Goal: Task Accomplishment & Management: Use online tool/utility

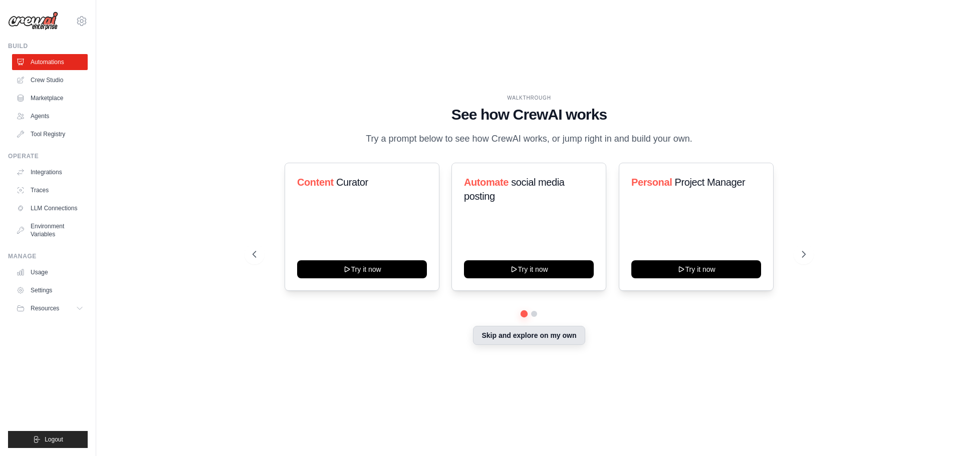
click at [556, 335] on button "Skip and explore on my own" at bounding box center [529, 335] width 112 height 19
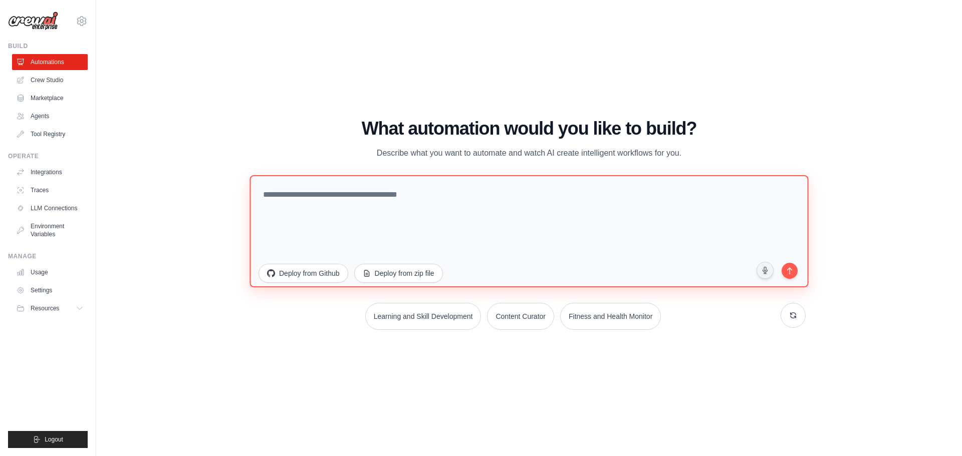
click at [344, 194] on textarea at bounding box center [529, 231] width 559 height 112
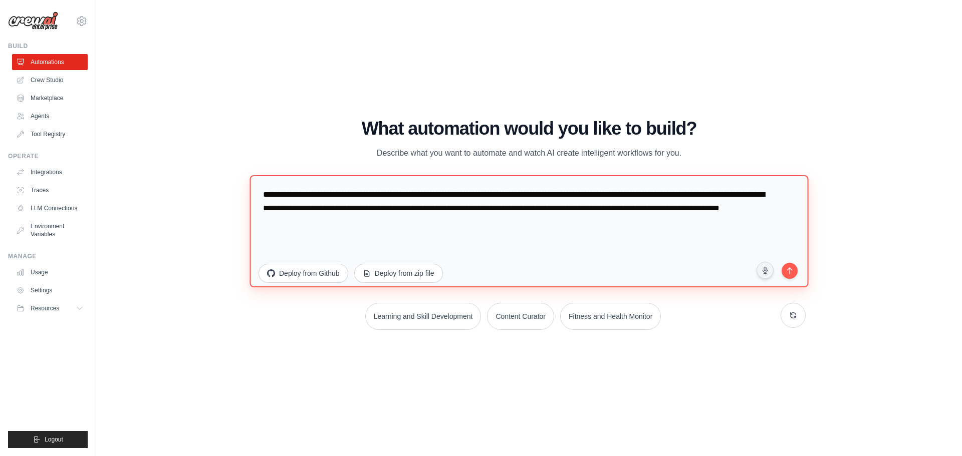
paste textarea "**********"
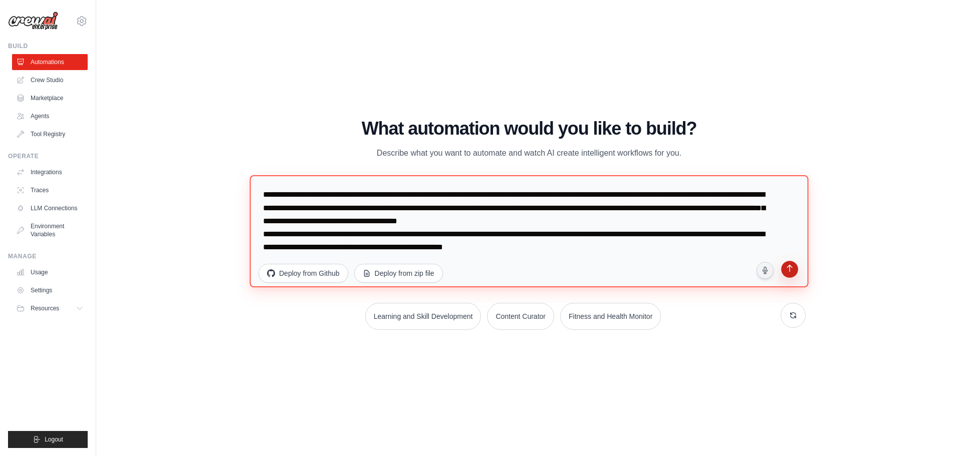
type textarea "**********"
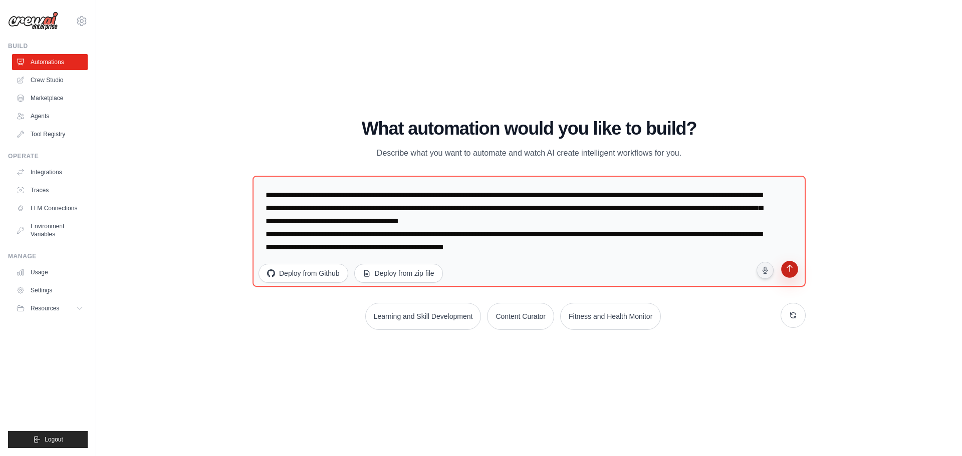
click at [792, 272] on icon "submit" at bounding box center [790, 270] width 10 height 10
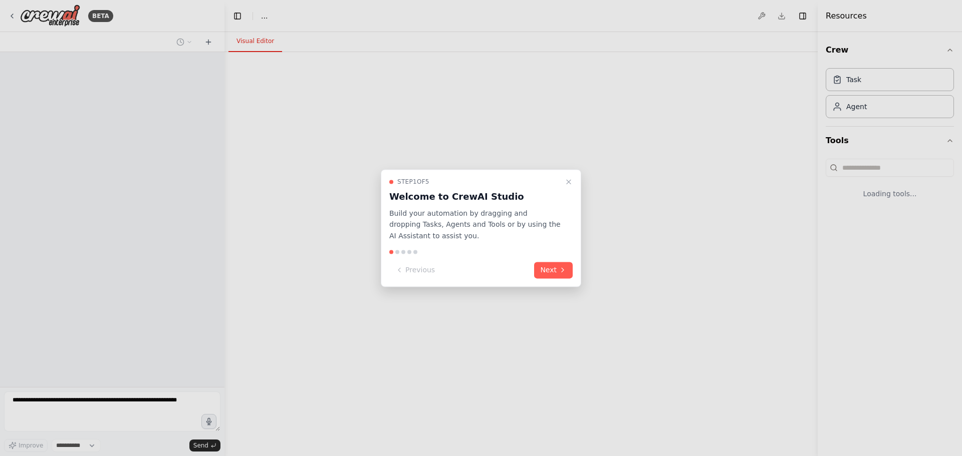
select select "****"
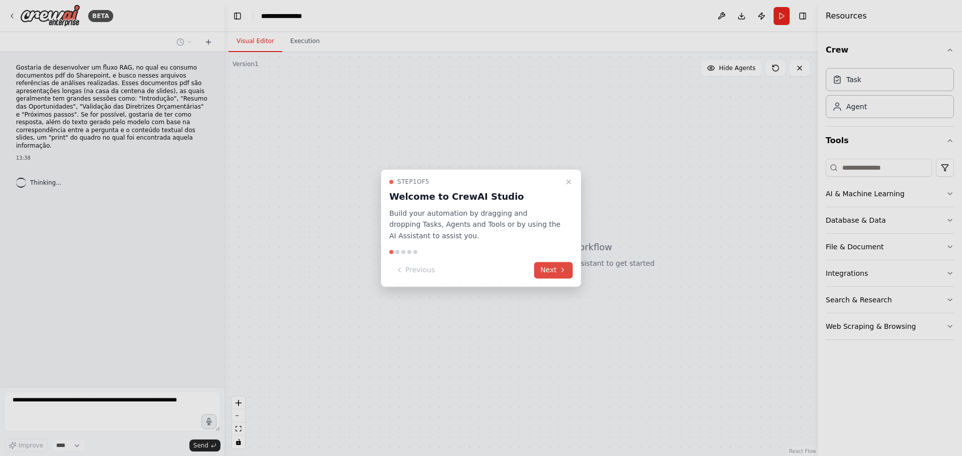
click at [554, 269] on button "Next" at bounding box center [553, 270] width 39 height 17
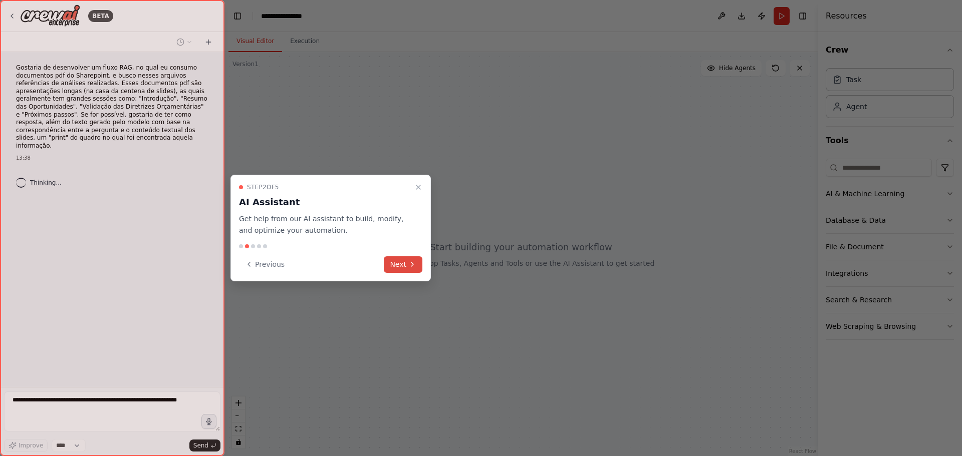
click at [396, 264] on button "Next" at bounding box center [403, 265] width 39 height 17
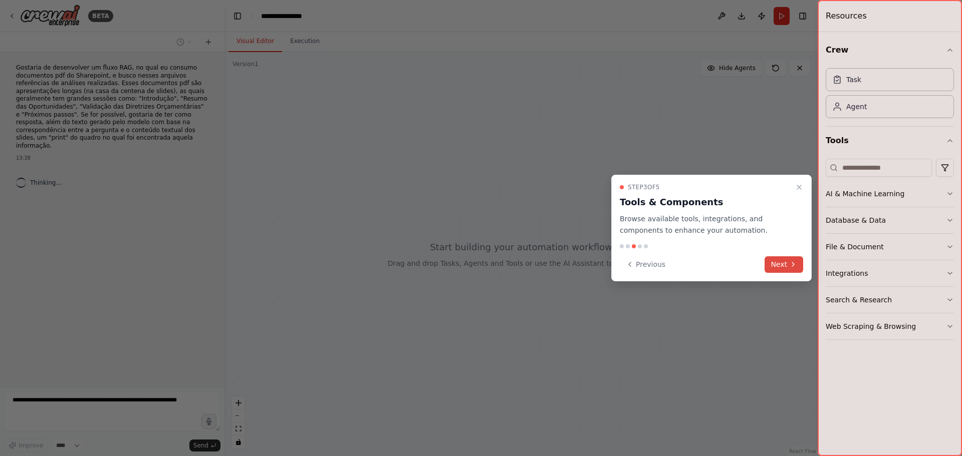
click at [784, 269] on button "Next" at bounding box center [784, 265] width 39 height 17
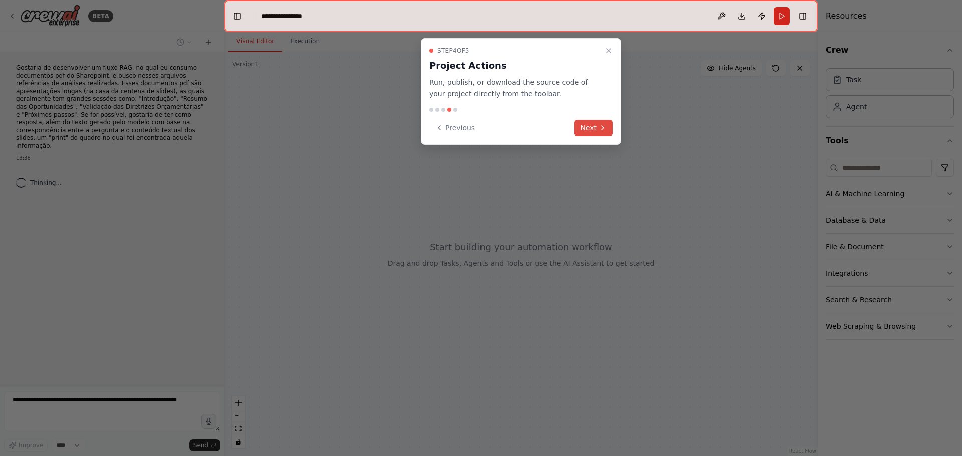
click at [602, 125] on icon at bounding box center [603, 128] width 8 height 8
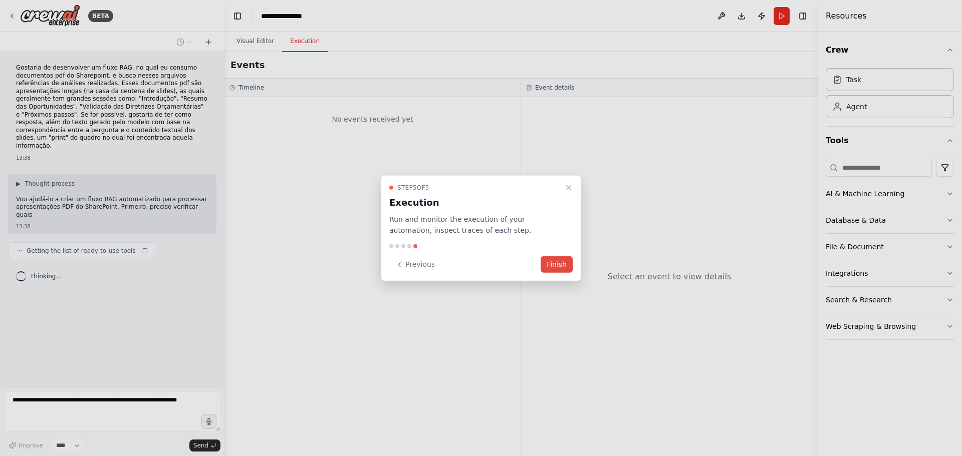
click at [560, 267] on button "Finish" at bounding box center [557, 265] width 32 height 17
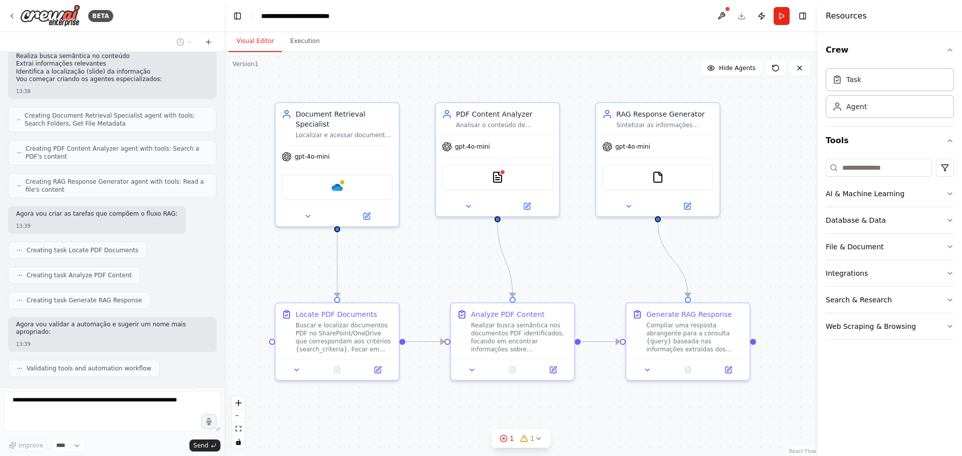
scroll to position [497, 0]
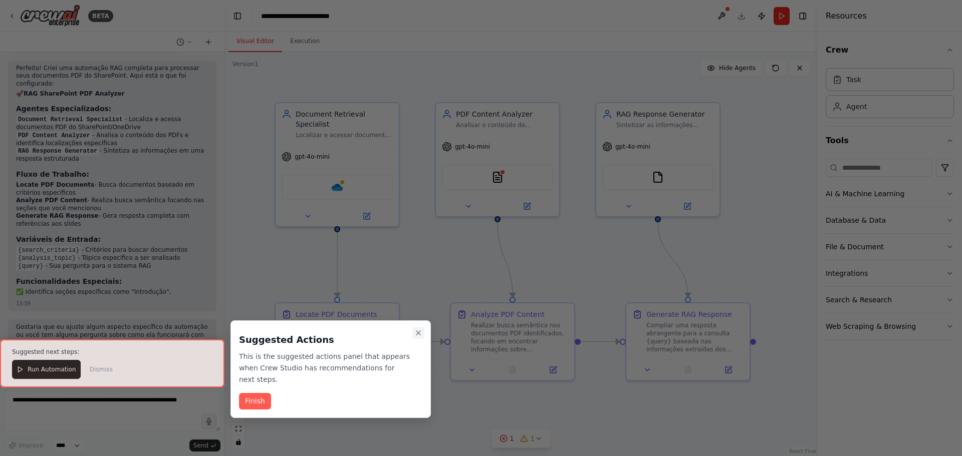
click at [417, 331] on icon "Close walkthrough" at bounding box center [418, 333] width 8 height 8
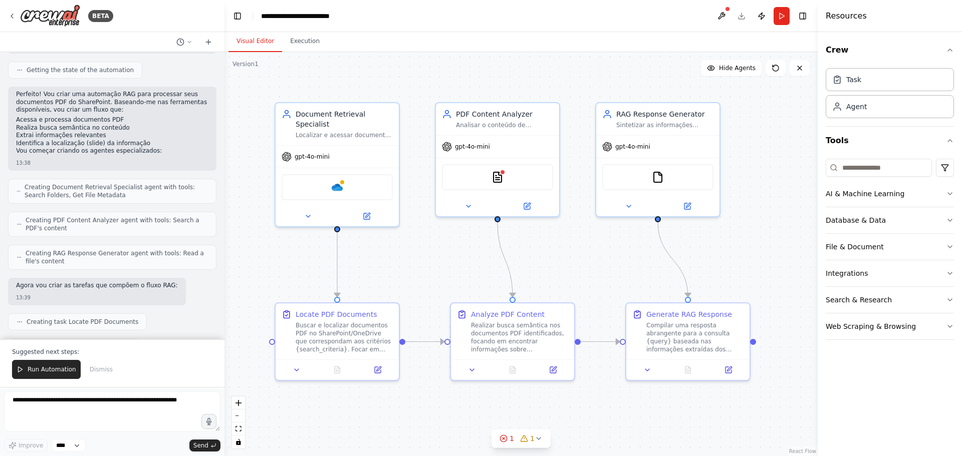
scroll to position [401, 0]
click at [329, 175] on div "OneDrive" at bounding box center [337, 185] width 111 height 26
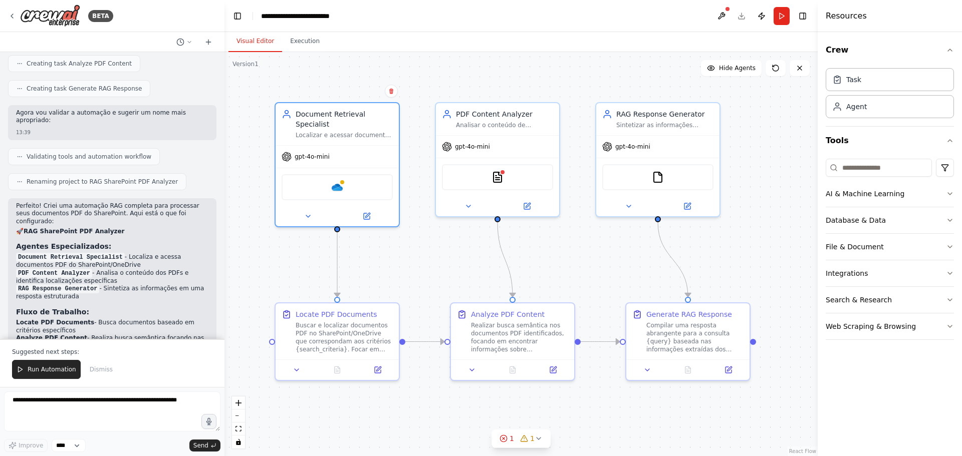
scroll to position [702, 0]
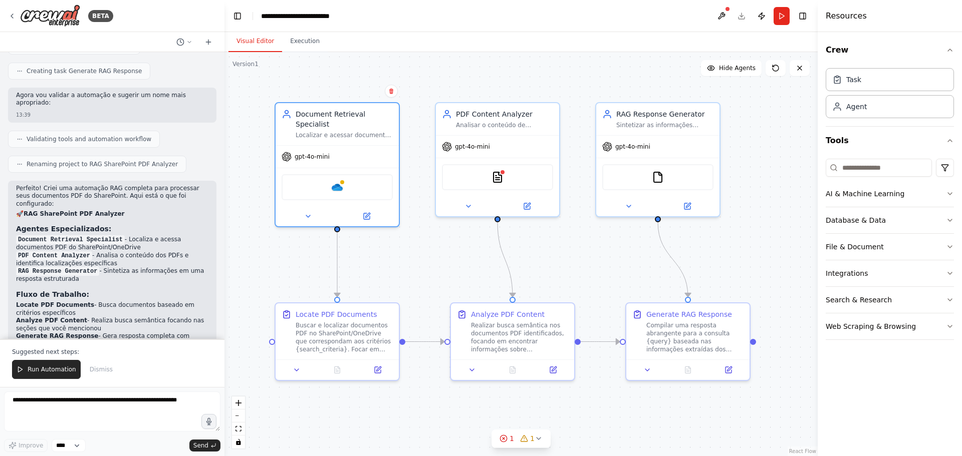
click at [45, 368] on span "Run Automation" at bounding box center [52, 370] width 49 height 8
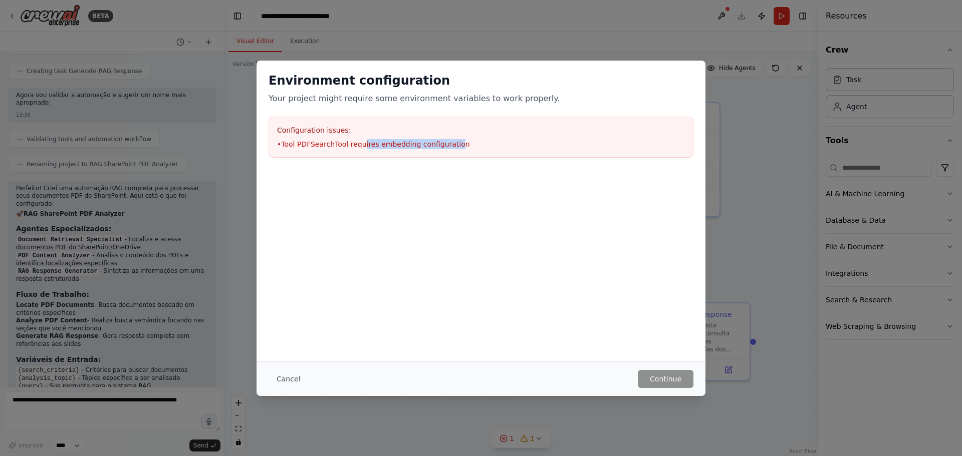
drag, startPoint x: 358, startPoint y: 143, endPoint x: 446, endPoint y: 145, distance: 88.7
click at [446, 145] on li "• Tool PDFSearchTool requires embedding configuration" at bounding box center [481, 144] width 408 height 10
click at [380, 140] on li "• Tool PDFSearchTool requires embedding configuration" at bounding box center [481, 144] width 408 height 10
click at [290, 378] on button "Cancel" at bounding box center [289, 379] width 40 height 18
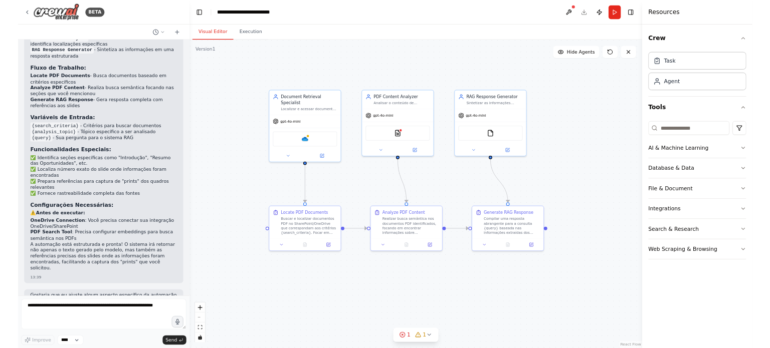
scroll to position [910, 0]
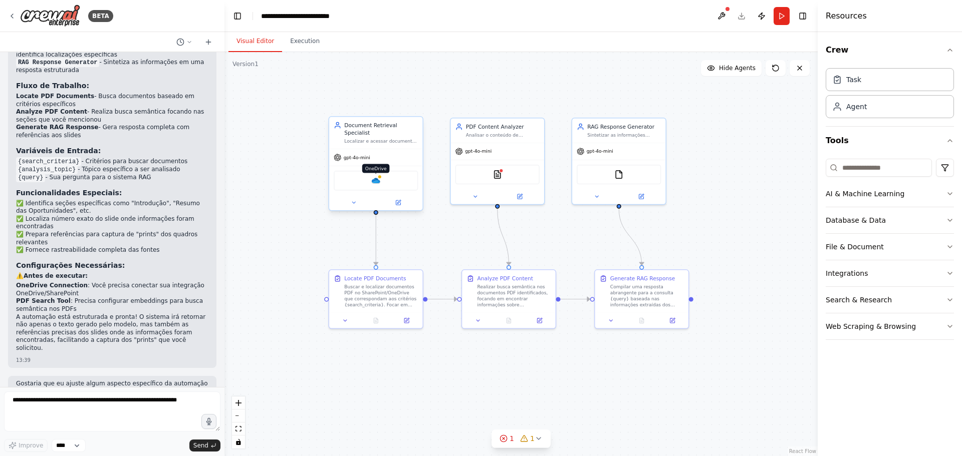
click at [378, 176] on img at bounding box center [375, 180] width 9 height 9
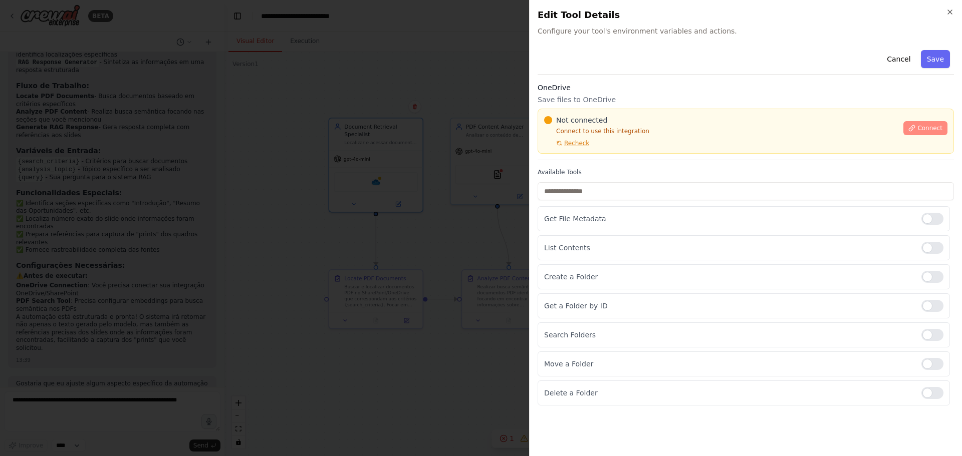
click at [925, 128] on span "Connect" at bounding box center [929, 128] width 25 height 8
click at [597, 144] on div "Not connected Connect to use this integration Recheck" at bounding box center [720, 131] width 353 height 32
click at [585, 141] on span "Recheck" at bounding box center [576, 143] width 25 height 8
click at [593, 143] on div "Not connected Connect to use this integration Recheck" at bounding box center [720, 131] width 353 height 32
click at [404, 138] on div at bounding box center [481, 228] width 962 height 456
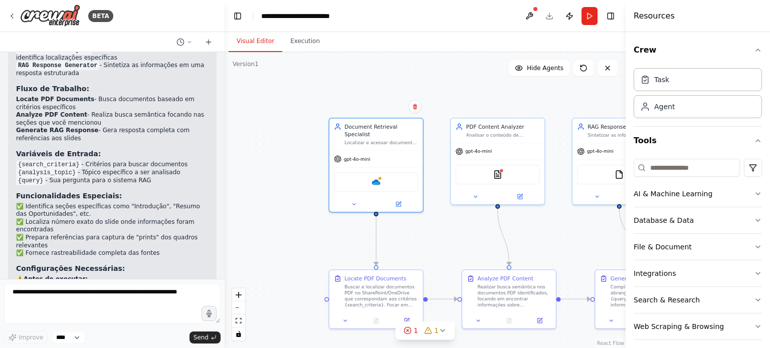
scroll to position [1016, 0]
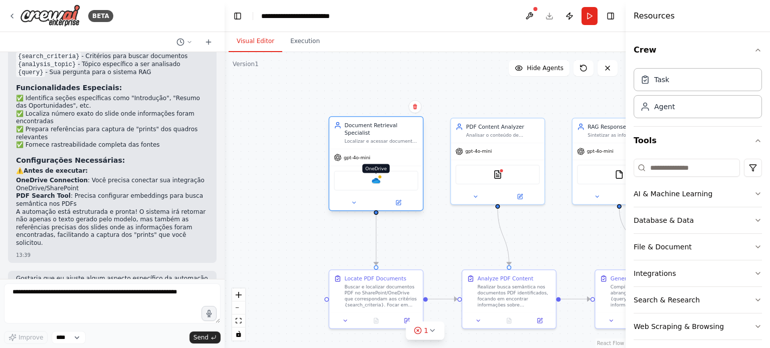
click at [372, 176] on img at bounding box center [375, 180] width 9 height 9
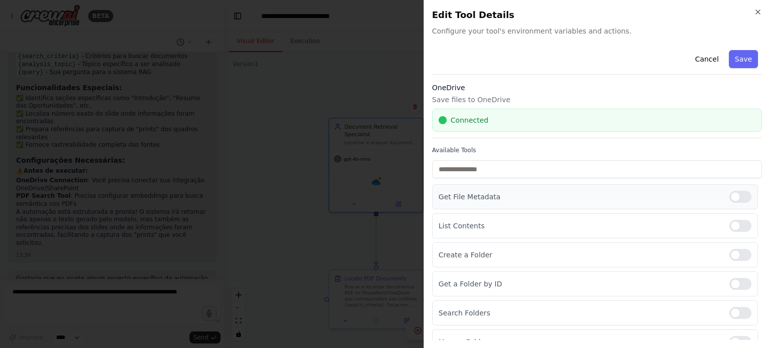
scroll to position [42, 0]
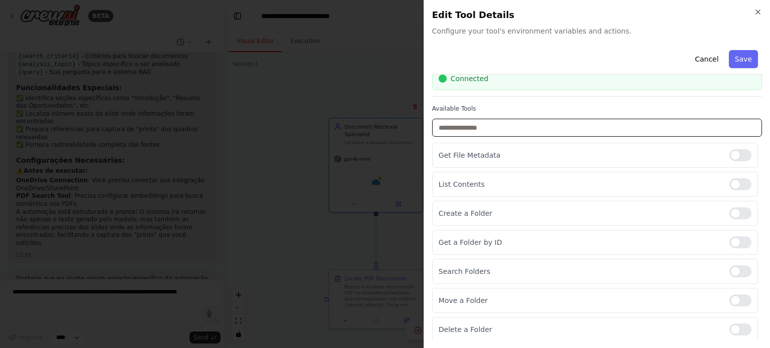
click at [453, 130] on input "text" at bounding box center [597, 128] width 330 height 18
click at [353, 72] on div at bounding box center [385, 174] width 770 height 348
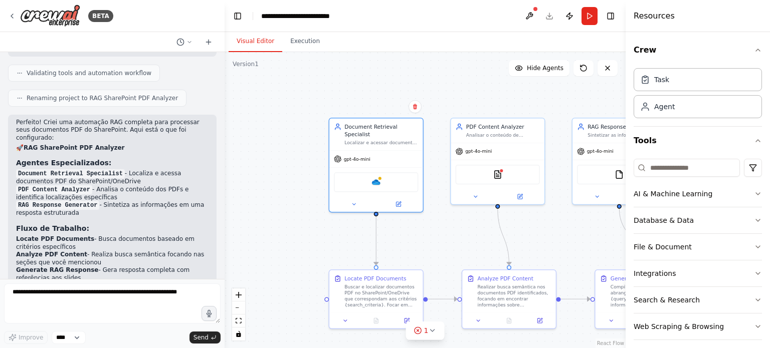
scroll to position [765, 0]
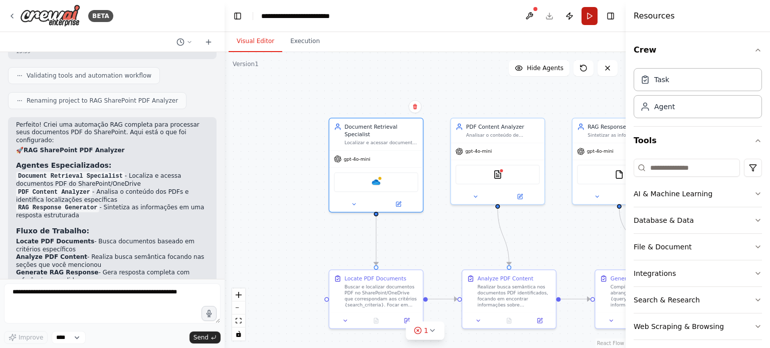
click at [587, 19] on button "Run" at bounding box center [589, 16] width 16 height 18
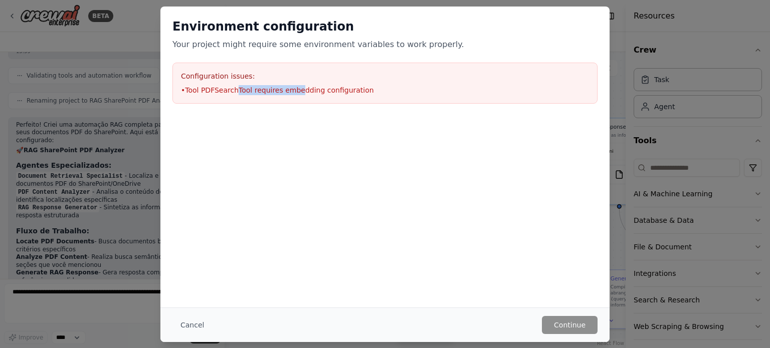
drag, startPoint x: 232, startPoint y: 91, endPoint x: 291, endPoint y: 89, distance: 59.1
click at [291, 89] on li "• Tool PDFSearchTool requires embedding configuration" at bounding box center [385, 90] width 408 height 10
click at [342, 89] on li "• Tool PDFSearchTool requires embedding configuration" at bounding box center [385, 90] width 408 height 10
click at [182, 323] on button "Cancel" at bounding box center [192, 325] width 40 height 18
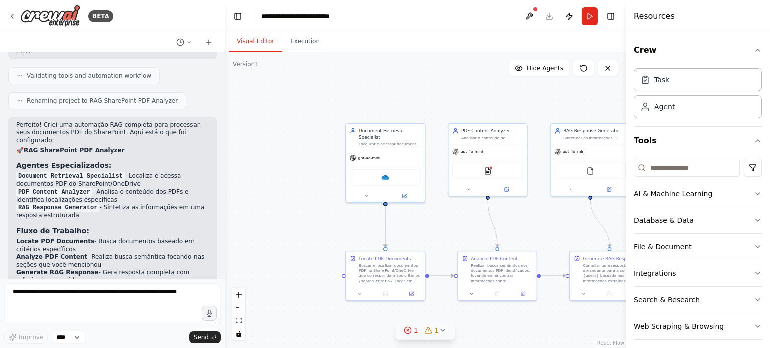
click at [411, 334] on icon at bounding box center [407, 331] width 8 height 8
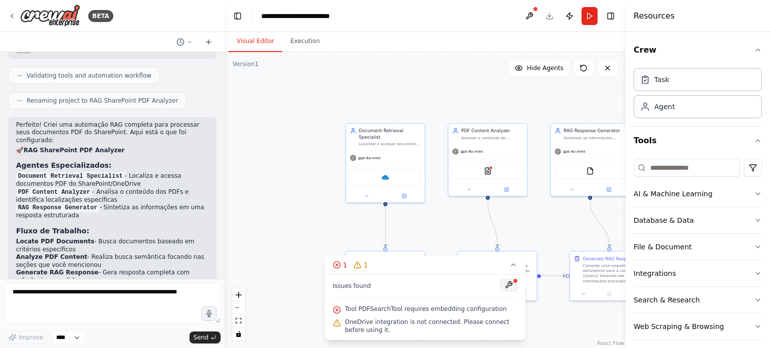
click at [513, 285] on button at bounding box center [508, 285] width 17 height 12
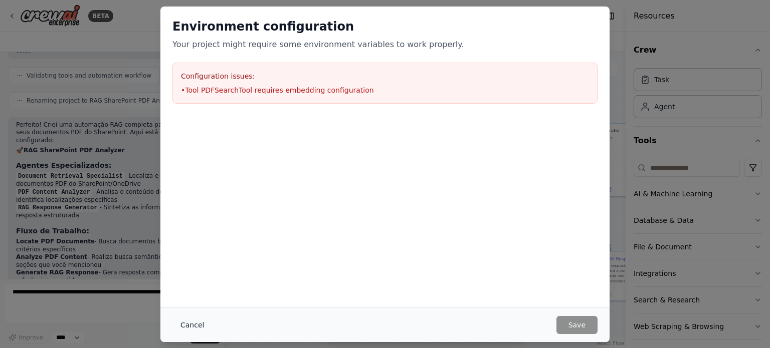
click at [196, 328] on button "Cancel" at bounding box center [192, 325] width 40 height 18
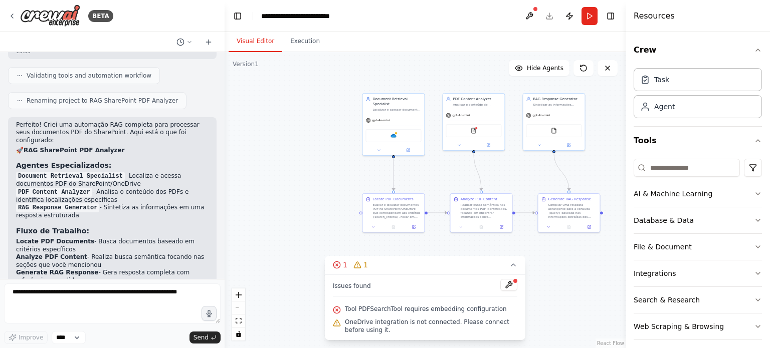
drag, startPoint x: 414, startPoint y: 110, endPoint x: 405, endPoint y: 58, distance: 52.4
click at [405, 58] on div ".deletable-edge-delete-btn { width: 20px; height: 20px; border: 0px solid #ffff…" at bounding box center [424, 200] width 401 height 296
click at [392, 199] on div "Locate PDF Documents" at bounding box center [392, 198] width 41 height 5
click at [393, 202] on div "Buscar e localizar documentos PDF no SharePoint/OneDrive que correspondam aos c…" at bounding box center [396, 210] width 49 height 16
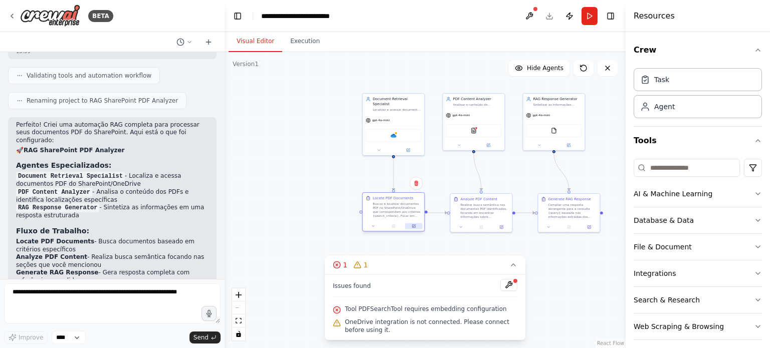
click at [415, 226] on button at bounding box center [413, 226] width 17 height 6
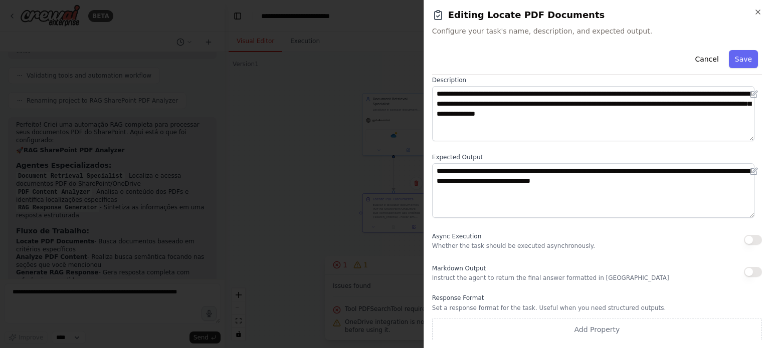
scroll to position [51, 0]
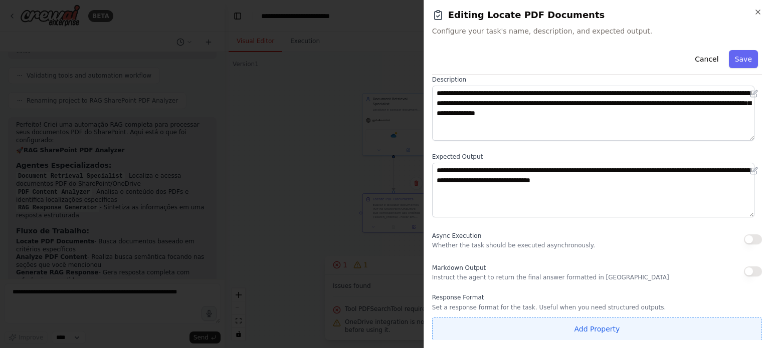
click at [580, 330] on button "Add Property" at bounding box center [597, 329] width 330 height 23
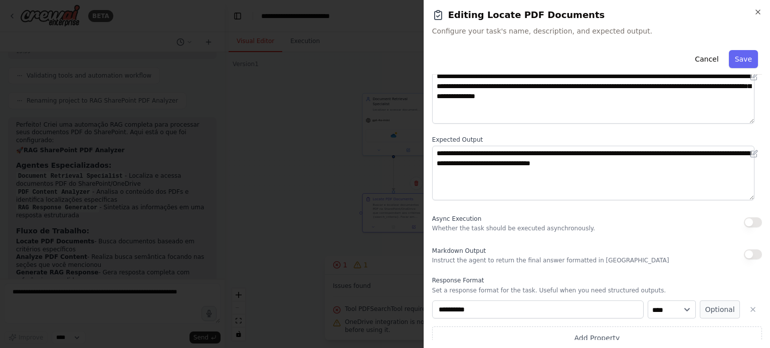
scroll to position [77, 0]
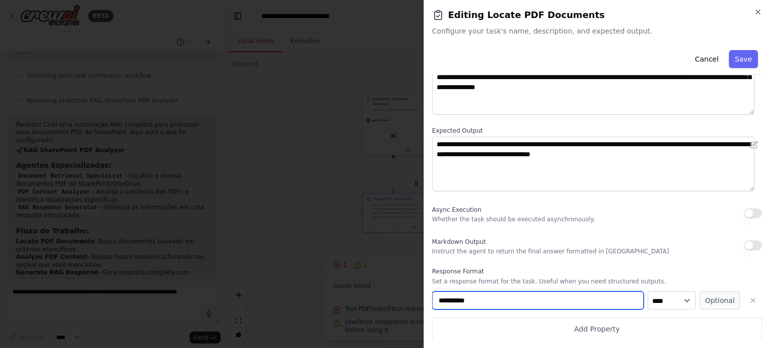
click at [545, 305] on input "**********" at bounding box center [537, 301] width 211 height 18
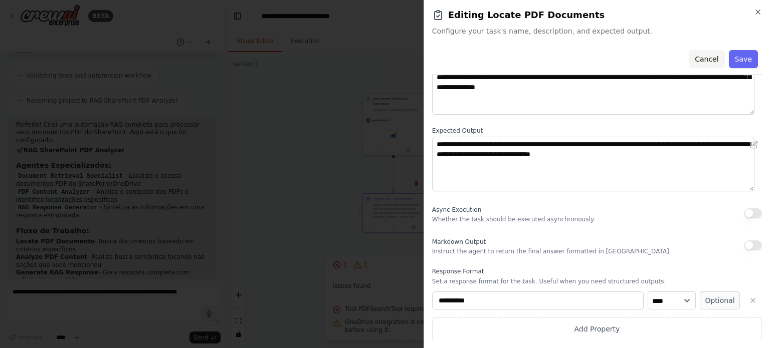
click at [701, 58] on button "Cancel" at bounding box center [706, 59] width 36 height 18
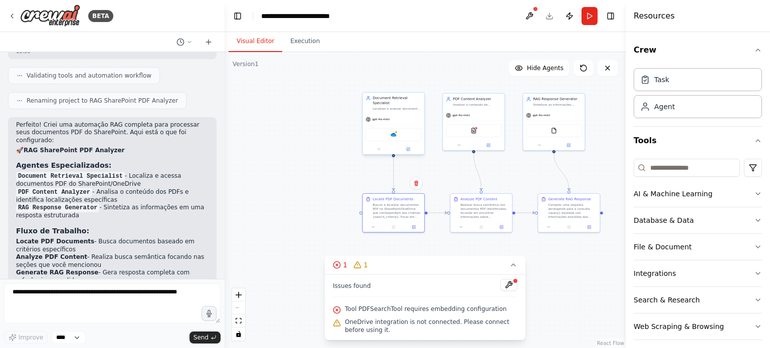
click at [393, 100] on div "Document Retrieval Specialist" at bounding box center [396, 101] width 49 height 10
click at [409, 148] on icon at bounding box center [407, 149] width 3 height 3
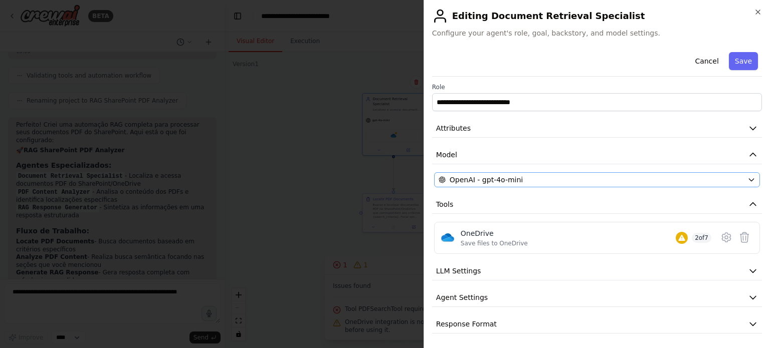
scroll to position [2, 0]
click at [335, 143] on div at bounding box center [385, 174] width 770 height 348
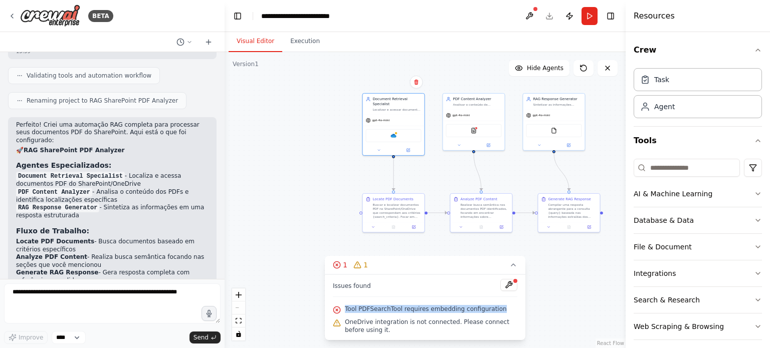
drag, startPoint x: 345, startPoint y: 309, endPoint x: 512, endPoint y: 307, distance: 166.9
click at [512, 307] on div "Tool PDFSearchTool requires embedding configuration" at bounding box center [425, 309] width 184 height 13
copy span "Tool PDFSearchTool requires embedding configuration"
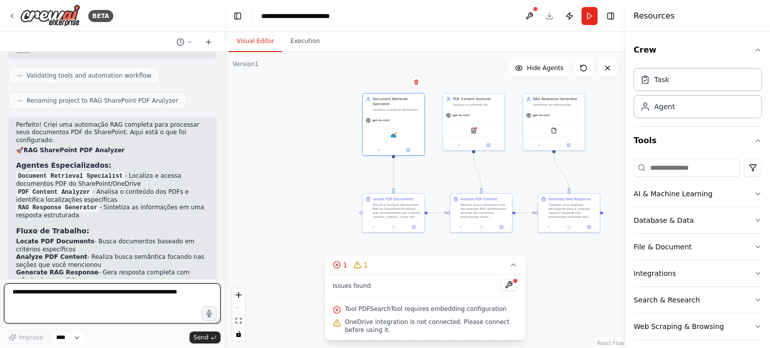
click at [80, 295] on textarea at bounding box center [112, 304] width 216 height 40
paste textarea "**********"
type textarea "**********"
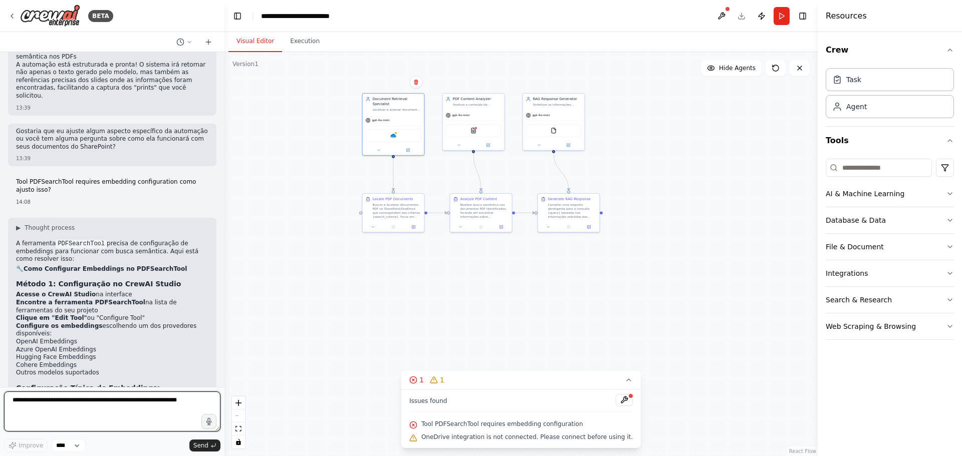
scroll to position [1146, 0]
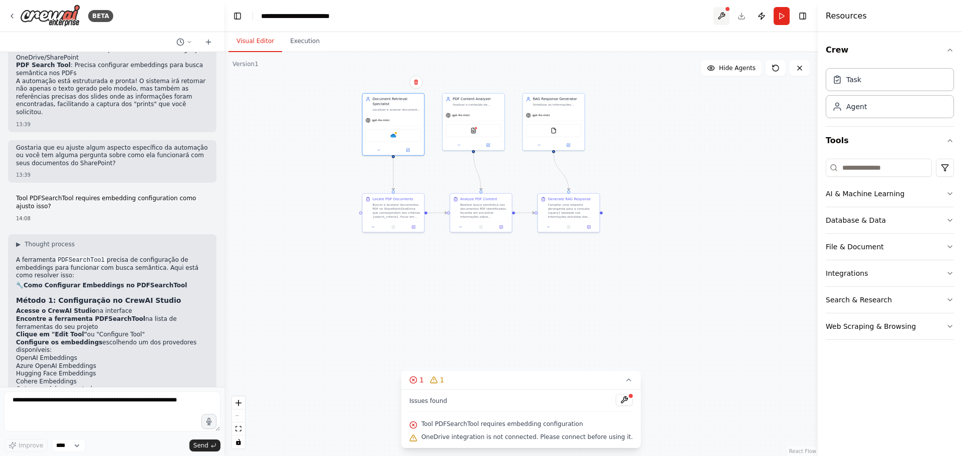
click at [724, 18] on button at bounding box center [722, 16] width 16 height 18
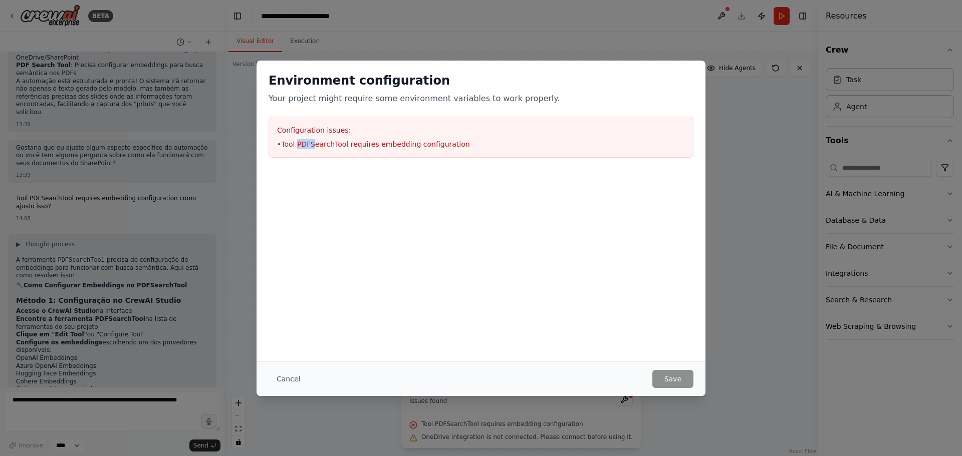
drag, startPoint x: 299, startPoint y: 144, endPoint x: 317, endPoint y: 144, distance: 18.5
click at [315, 144] on li "• Tool PDFSearchTool requires embedding configuration" at bounding box center [481, 144] width 408 height 10
click at [410, 197] on div at bounding box center [481, 220] width 449 height 100
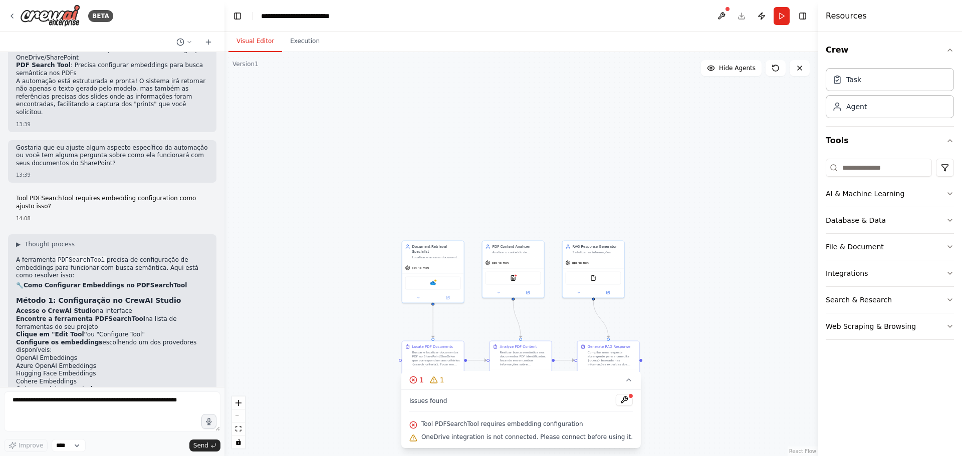
drag, startPoint x: 270, startPoint y: 188, endPoint x: 285, endPoint y: 312, distance: 124.2
click at [285, 312] on div ".deletable-edge-delete-btn { width: 20px; height: 20px; border: 0px solid #ffff…" at bounding box center [520, 254] width 593 height 404
click at [296, 40] on button "Execution" at bounding box center [305, 41] width 46 height 21
click at [255, 47] on button "Visual Editor" at bounding box center [255, 41] width 54 height 21
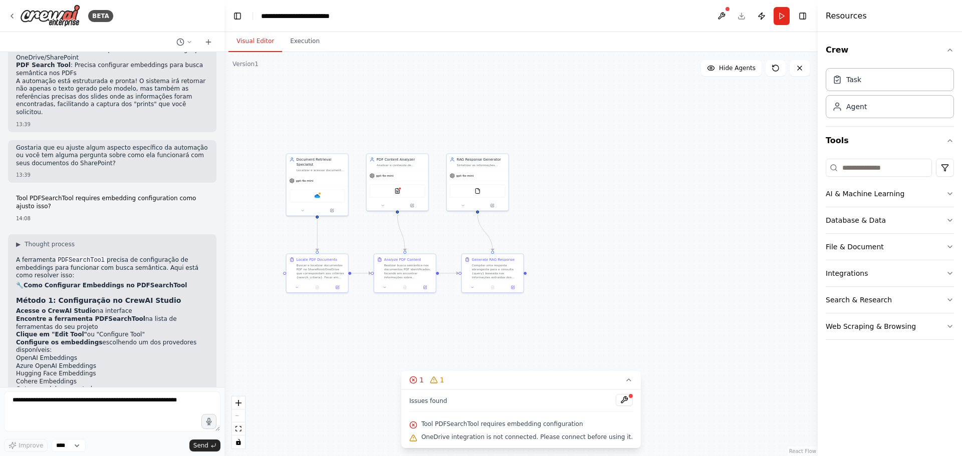
drag, startPoint x: 407, startPoint y: 181, endPoint x: 299, endPoint y: 79, distance: 149.2
click at [299, 79] on div ".deletable-edge-delete-btn { width: 20px; height: 20px; border: 0px solid #ffff…" at bounding box center [520, 254] width 593 height 404
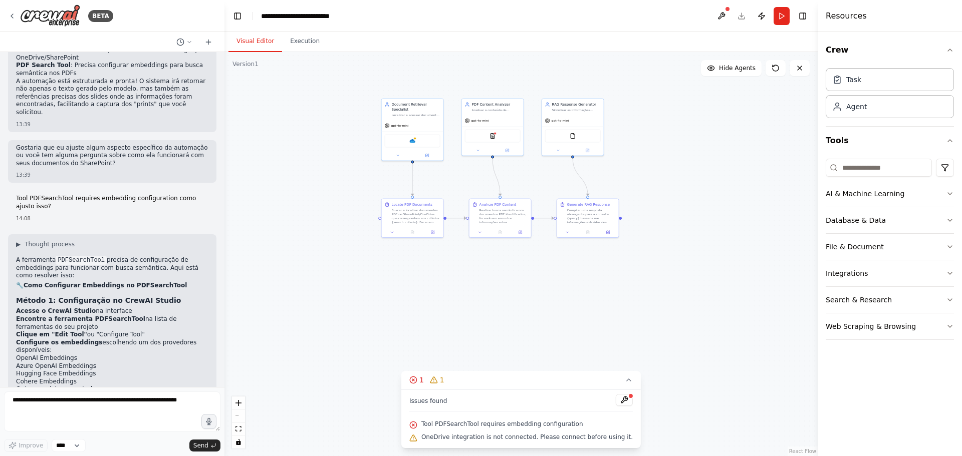
drag, startPoint x: 715, startPoint y: 177, endPoint x: 811, endPoint y: 122, distance: 111.6
click at [811, 122] on div ".deletable-edge-delete-btn { width: 20px; height: 20px; border: 0px solid #ffff…" at bounding box center [520, 254] width 593 height 404
click at [868, 165] on input at bounding box center [879, 168] width 106 height 18
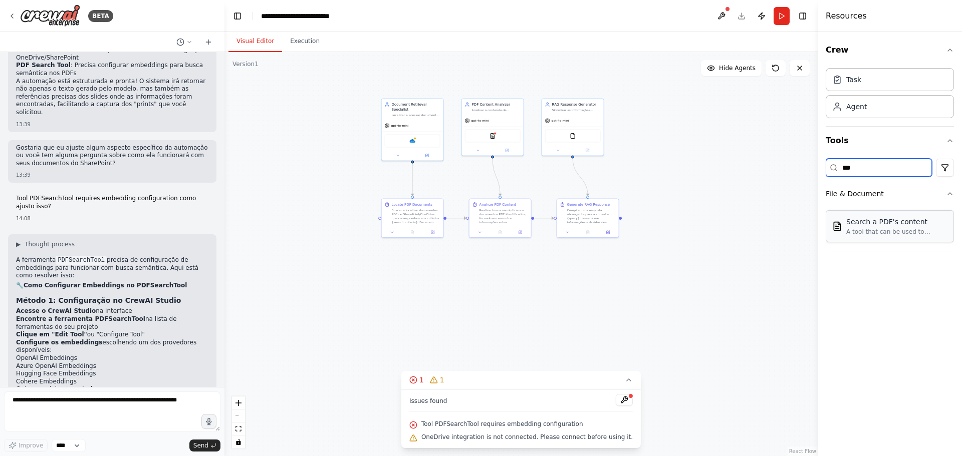
type input "***"
click at [885, 224] on div "Search a PDF's content" at bounding box center [896, 222] width 101 height 10
click at [877, 227] on div "Search a PDF's content A tool that can be used to semantic search a query from …" at bounding box center [896, 226] width 101 height 19
click at [837, 227] on img at bounding box center [837, 226] width 10 height 10
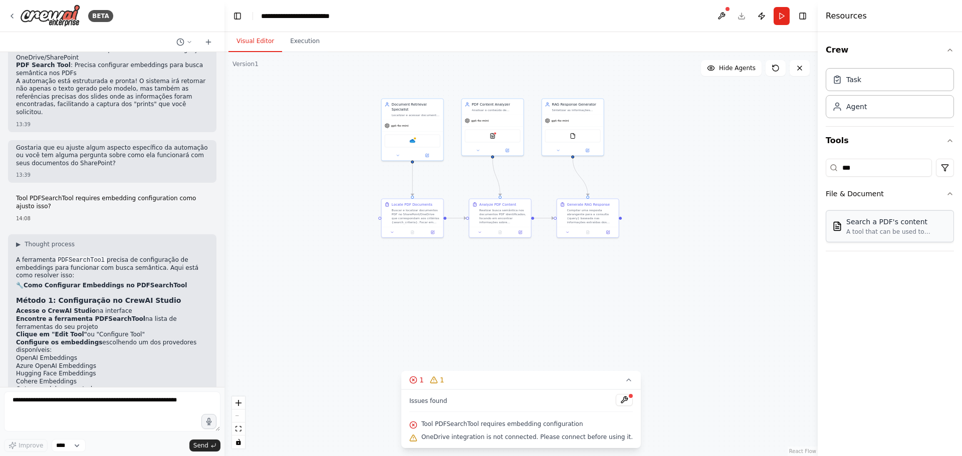
click at [858, 224] on div "Search a PDF's content" at bounding box center [896, 222] width 101 height 10
click at [425, 141] on div "OneDrive PDFSearchTool" at bounding box center [413, 140] width 56 height 13
drag, startPoint x: 416, startPoint y: 134, endPoint x: 411, endPoint y: 132, distance: 5.2
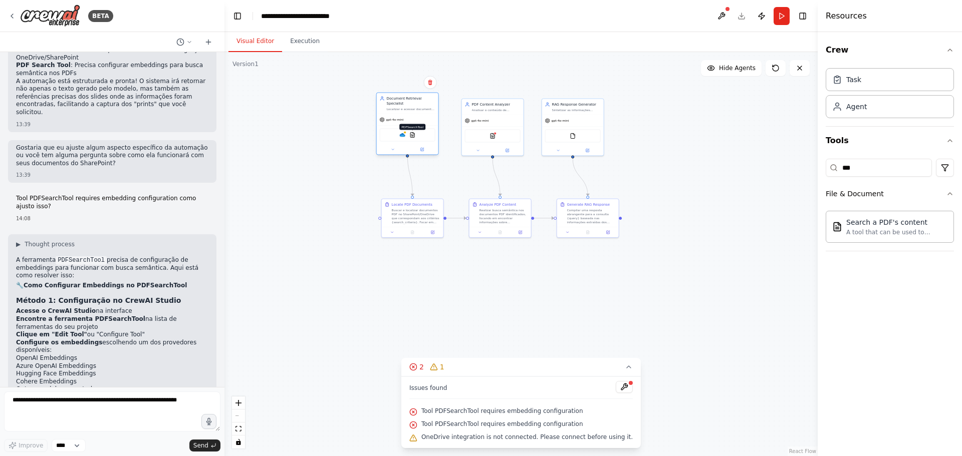
click at [411, 132] on img at bounding box center [412, 135] width 6 height 6
click at [414, 132] on img at bounding box center [412, 135] width 6 height 6
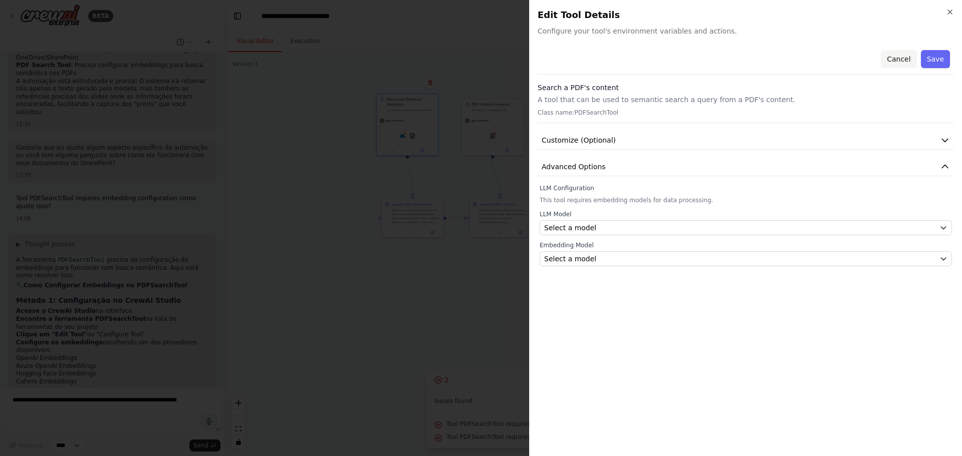
click at [910, 62] on button "Cancel" at bounding box center [899, 59] width 36 height 18
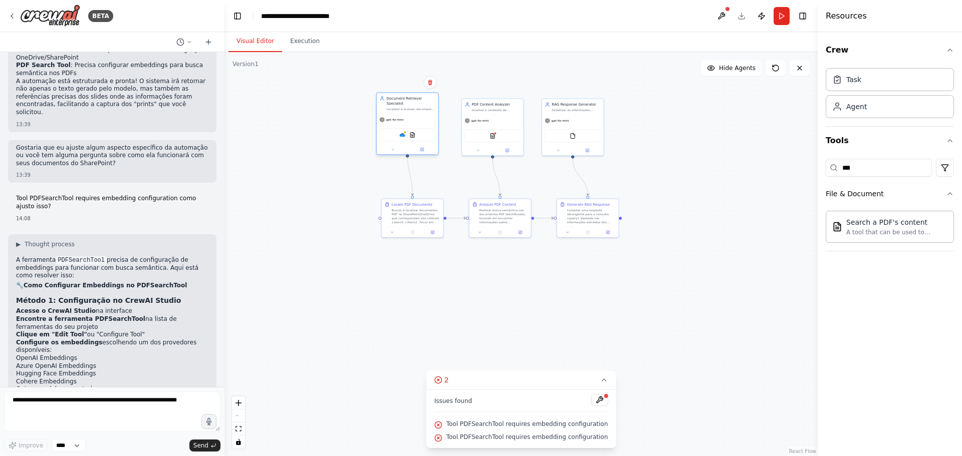
click at [418, 114] on div "gpt-4o-mini" at bounding box center [408, 119] width 62 height 11
click at [395, 118] on span "gpt-4o-mini" at bounding box center [395, 120] width 18 height 4
click at [429, 147] on button at bounding box center [422, 150] width 29 height 6
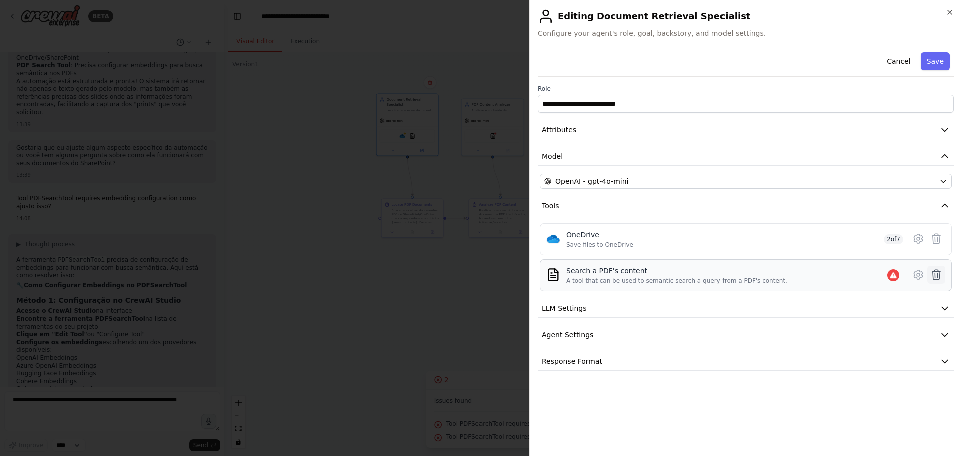
click at [934, 276] on icon at bounding box center [937, 275] width 9 height 10
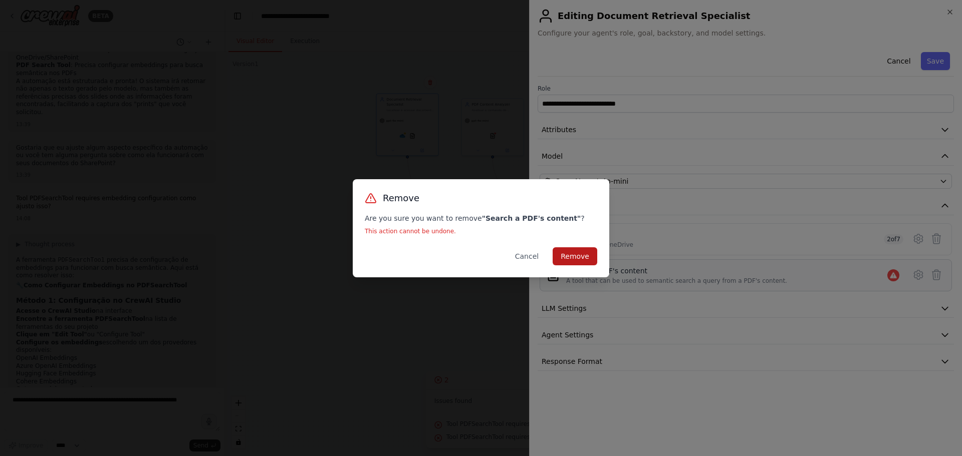
click at [577, 255] on button "Remove" at bounding box center [575, 257] width 45 height 18
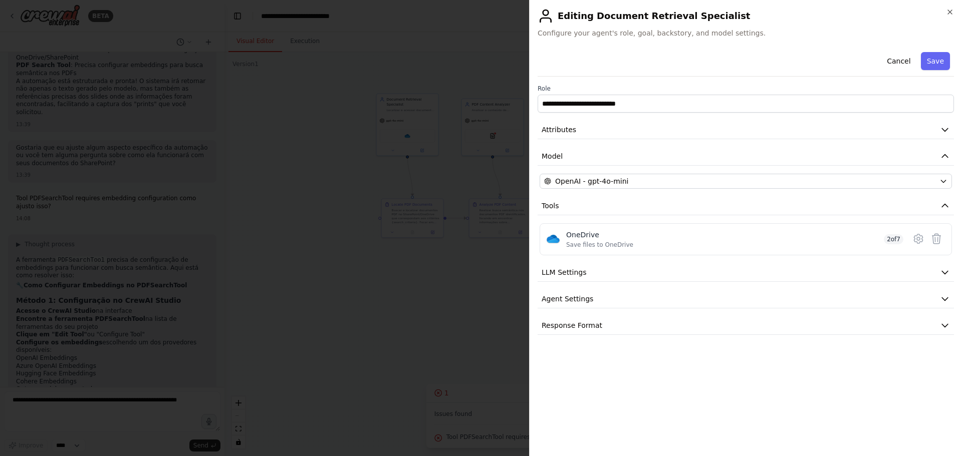
click at [473, 63] on div at bounding box center [481, 228] width 962 height 456
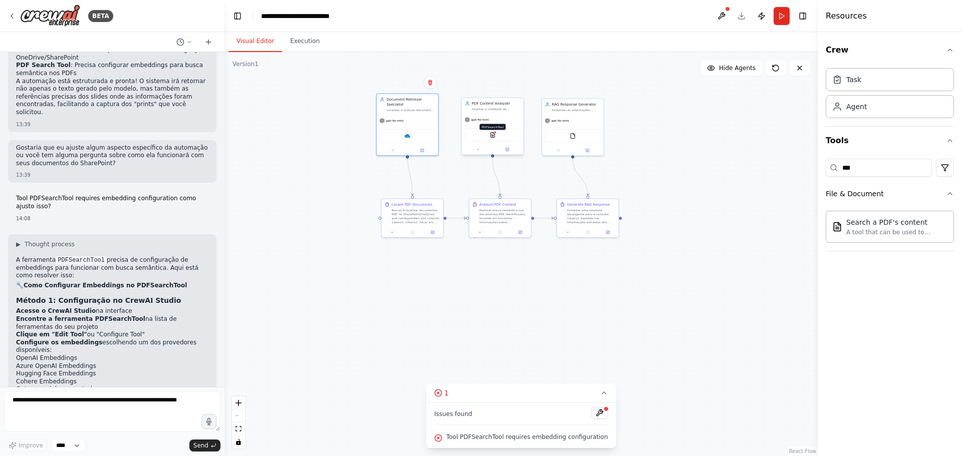
click at [491, 137] on img at bounding box center [493, 135] width 6 height 6
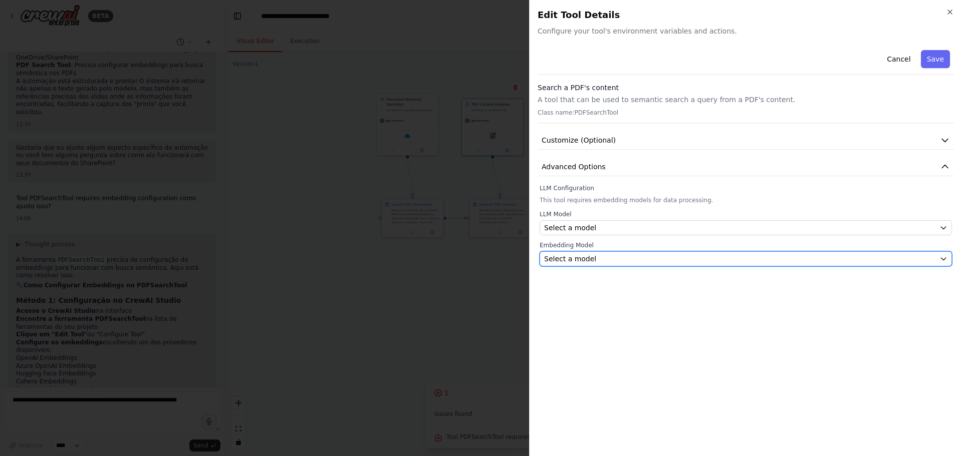
click at [594, 260] on div "Select a model" at bounding box center [739, 259] width 391 height 10
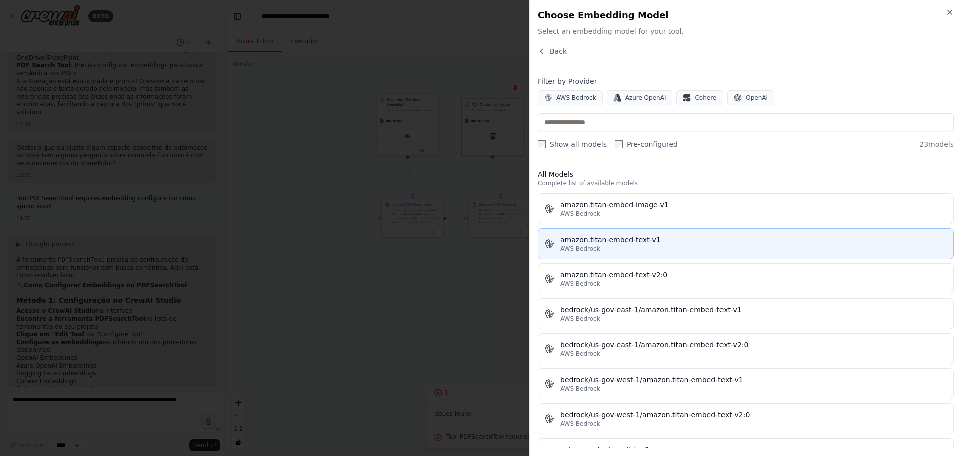
click at [641, 242] on div "amazon.titan-embed-text-v1" at bounding box center [753, 240] width 387 height 10
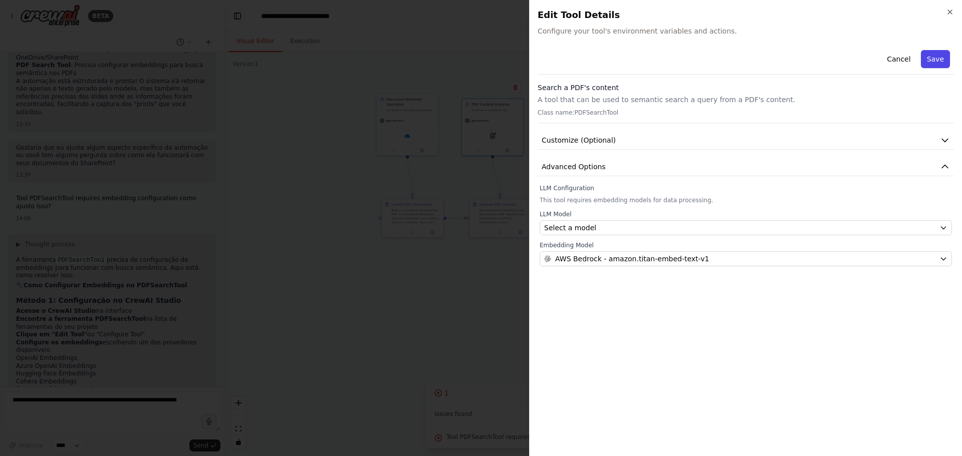
click at [932, 61] on button "Save" at bounding box center [935, 59] width 29 height 18
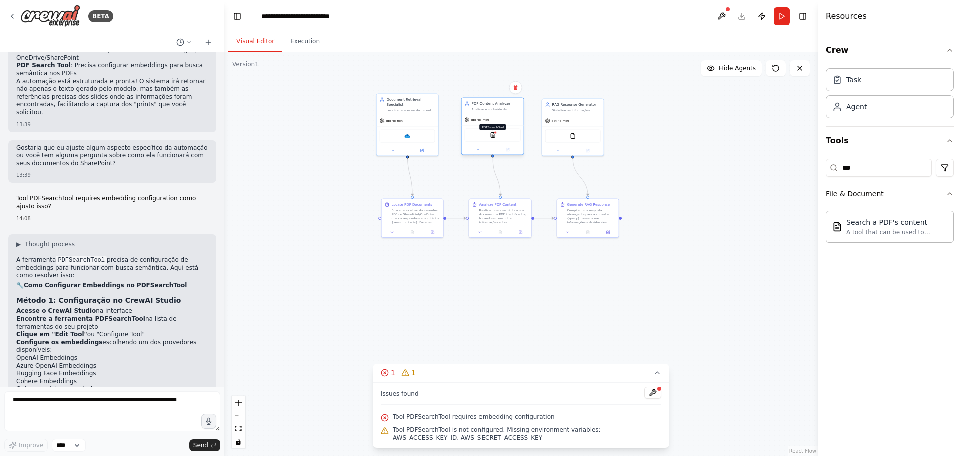
click at [495, 133] on div at bounding box center [495, 132] width 3 height 3
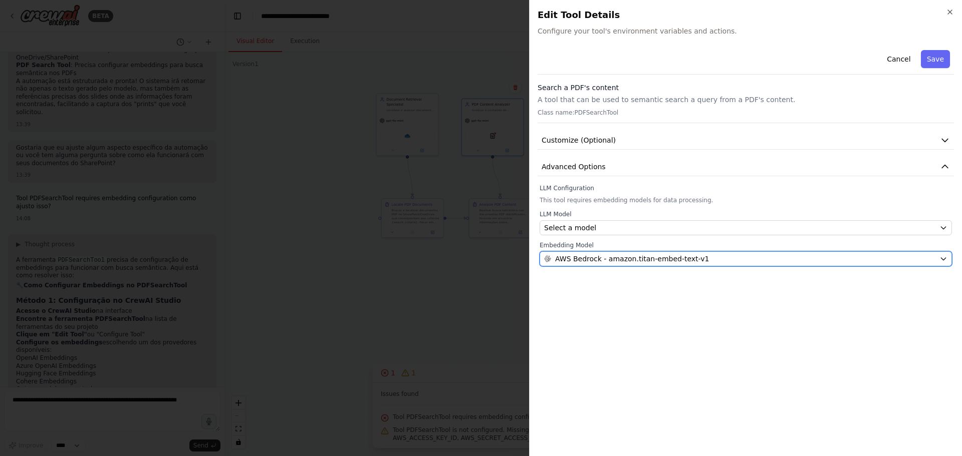
click at [646, 260] on span "AWS Bedrock - amazon.titan-embed-text-v1" at bounding box center [632, 259] width 154 height 10
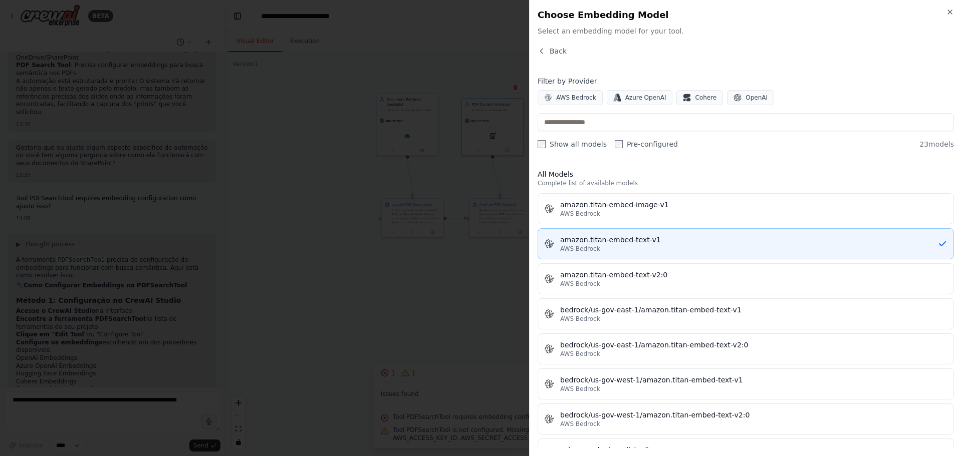
click at [743, 243] on div "amazon.titan-embed-text-v1" at bounding box center [748, 240] width 377 height 10
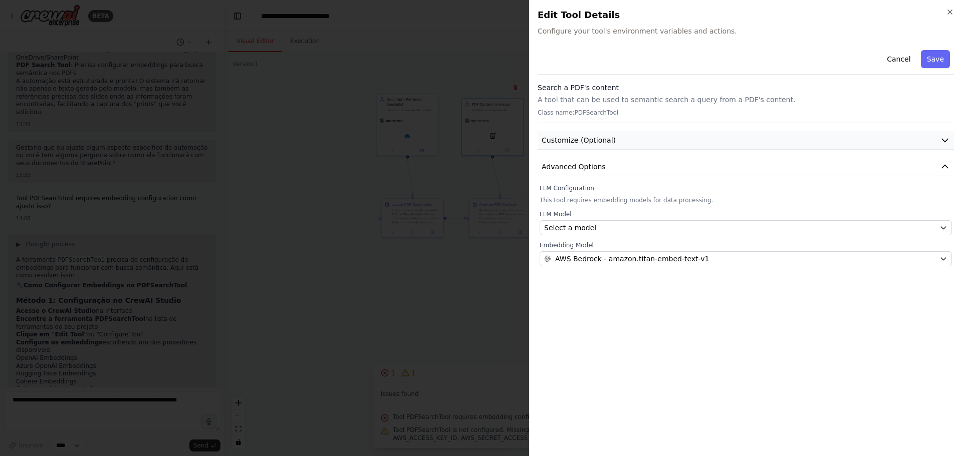
click at [567, 136] on span "Customize (Optional)" at bounding box center [579, 140] width 74 height 10
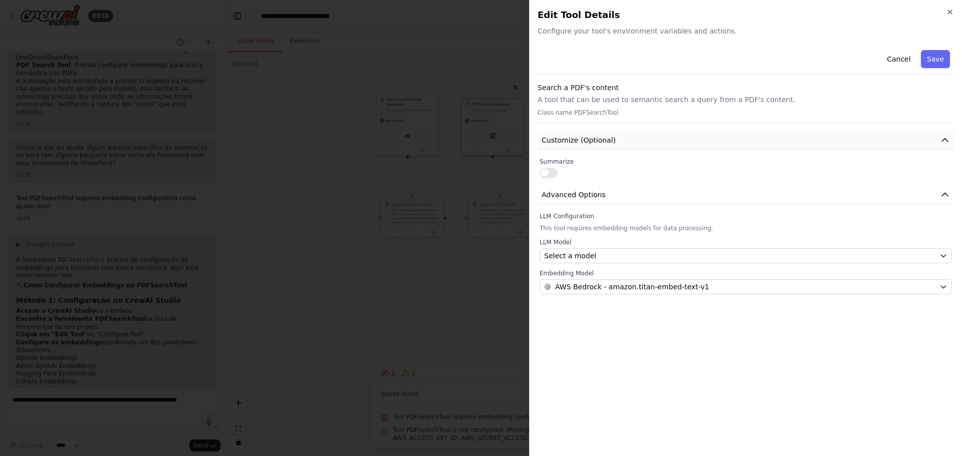
click at [567, 136] on span "Customize (Optional)" at bounding box center [579, 140] width 74 height 10
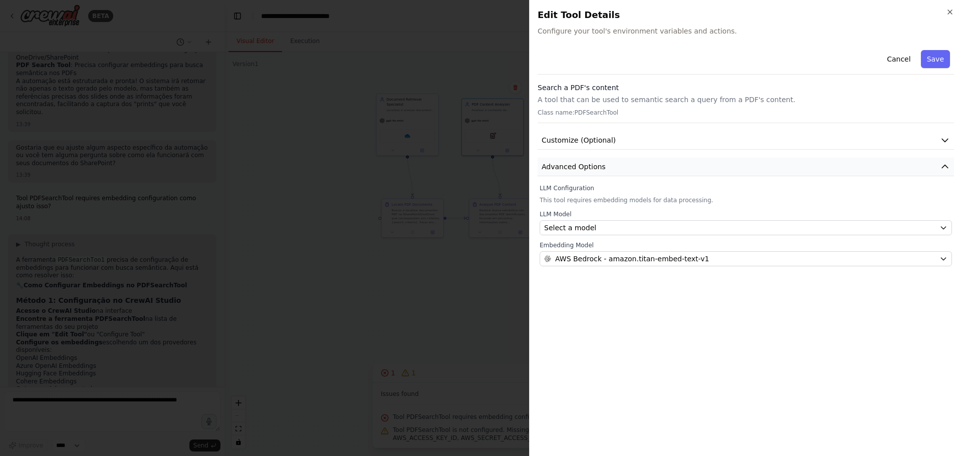
click at [564, 167] on span "Advanced Options" at bounding box center [574, 167] width 64 height 10
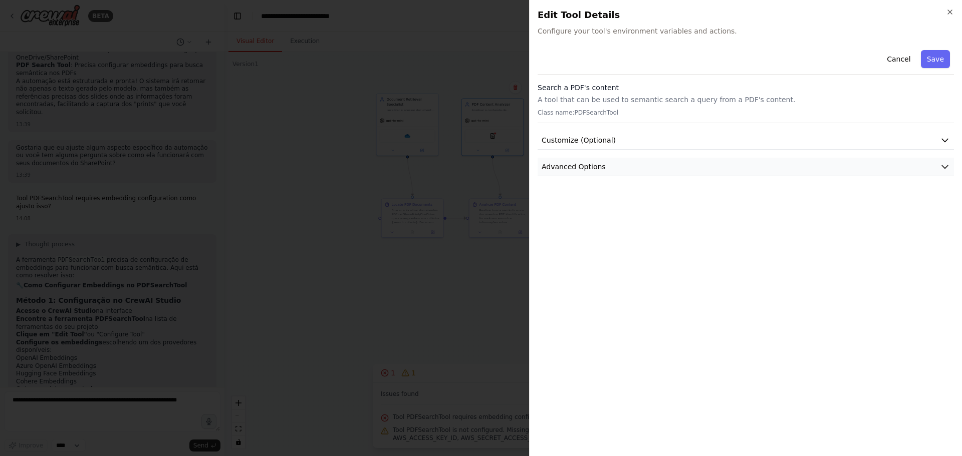
click at [564, 167] on span "Advanced Options" at bounding box center [574, 167] width 64 height 10
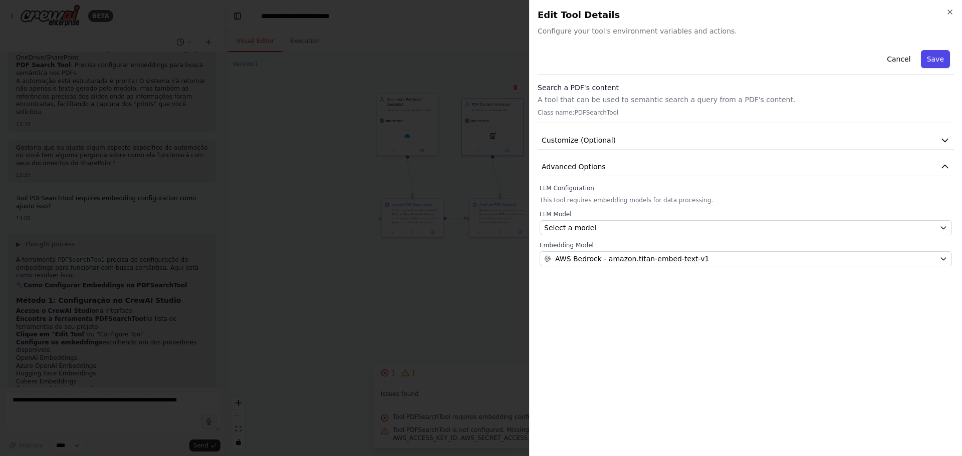
click at [939, 62] on button "Save" at bounding box center [935, 59] width 29 height 18
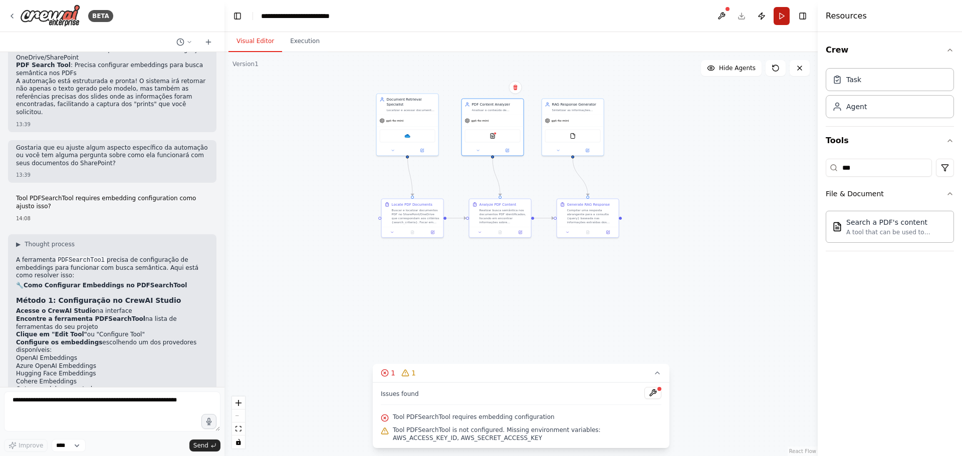
click at [779, 19] on button "Run" at bounding box center [782, 16] width 16 height 18
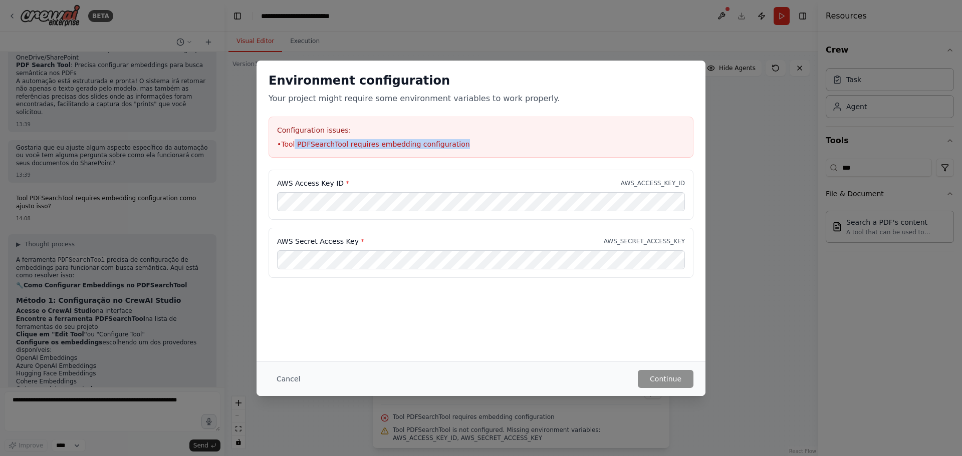
drag, startPoint x: 310, startPoint y: 142, endPoint x: 459, endPoint y: 146, distance: 149.9
click at [457, 146] on li "• Tool PDFSearchTool requires embedding configuration" at bounding box center [481, 144] width 408 height 10
click at [671, 381] on button "Continue" at bounding box center [666, 379] width 56 height 18
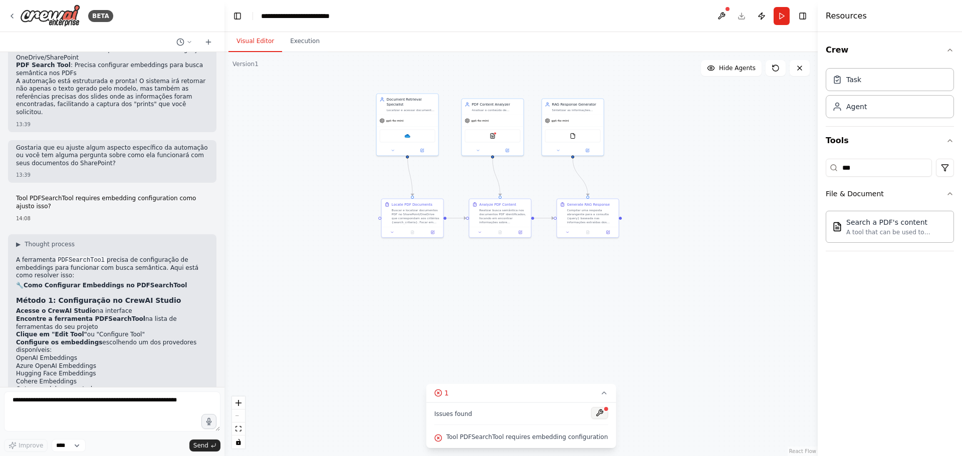
click at [591, 415] on button at bounding box center [599, 413] width 17 height 12
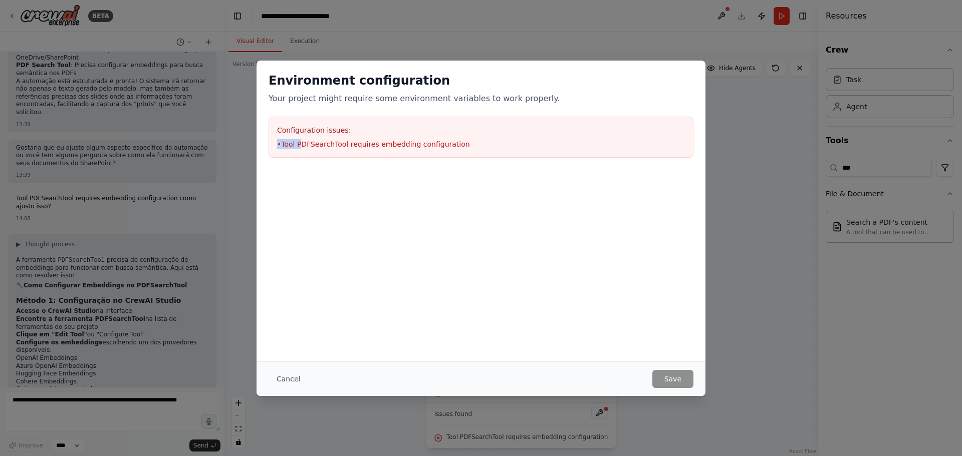
drag, startPoint x: 302, startPoint y: 141, endPoint x: 429, endPoint y: 134, distance: 128.0
click at [423, 133] on div "Configuration issues: • Tool PDFSearchTool requires embedding configuration" at bounding box center [481, 137] width 425 height 41
click at [285, 382] on button "Cancel" at bounding box center [289, 379] width 40 height 18
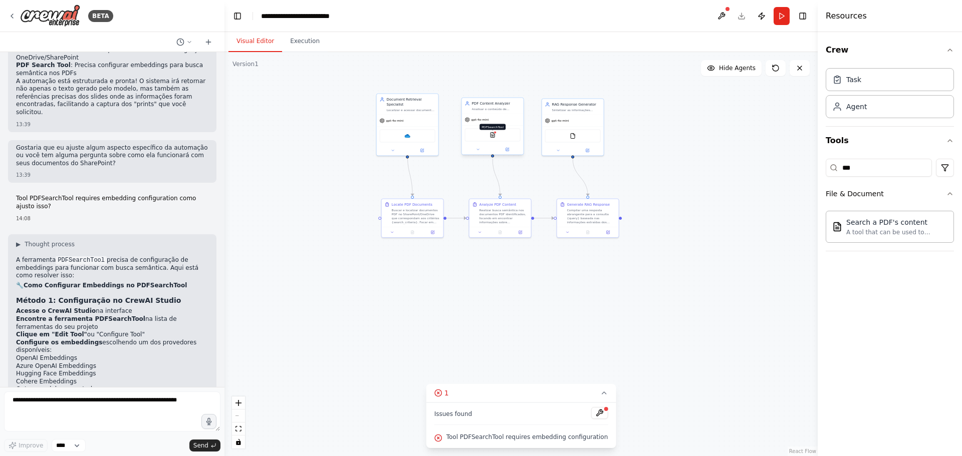
click at [492, 137] on img at bounding box center [493, 135] width 6 height 6
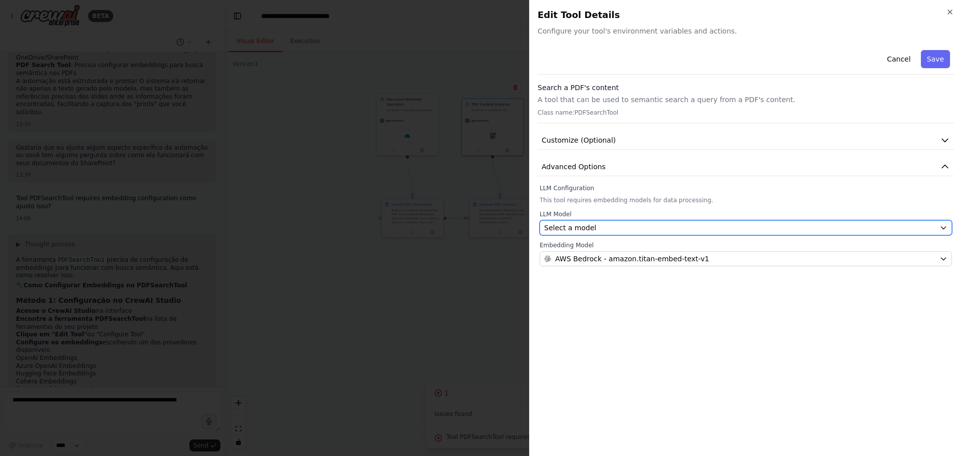
click at [612, 229] on div "Select a model" at bounding box center [739, 228] width 391 height 10
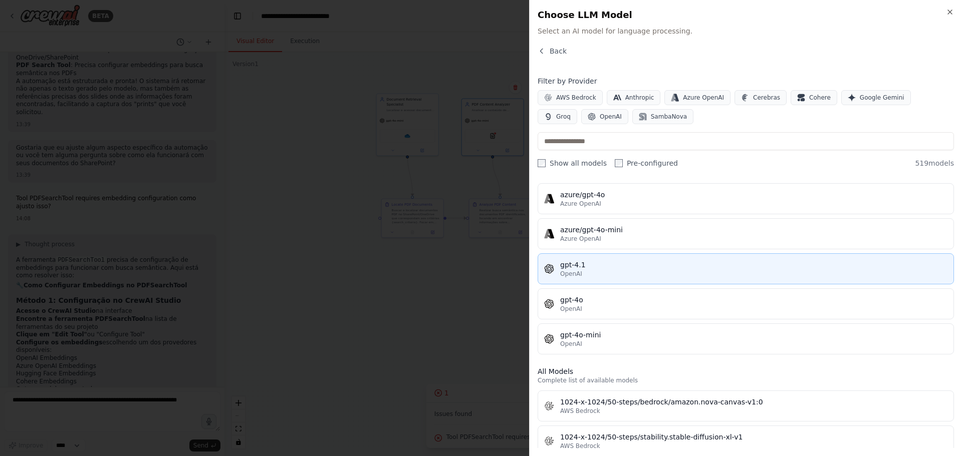
scroll to position [100, 0]
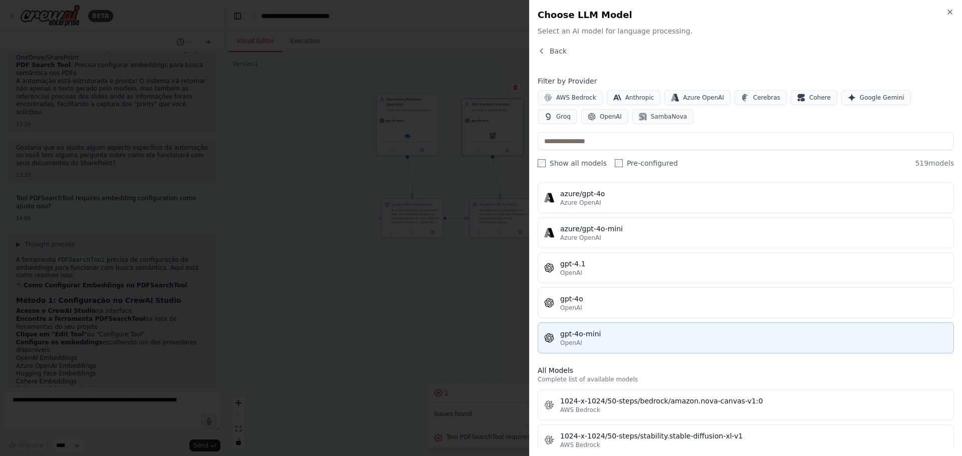
click at [603, 340] on div "OpenAI" at bounding box center [753, 343] width 387 height 8
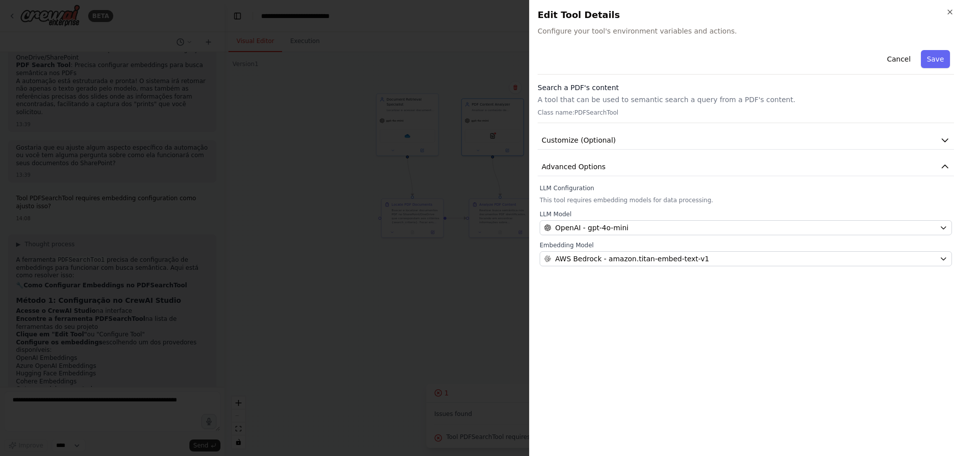
click at [647, 370] on div "Cancel Save Search a PDF's content A tool that can be used to semantic search a…" at bounding box center [746, 247] width 416 height 402
click at [457, 337] on div at bounding box center [481, 228] width 962 height 456
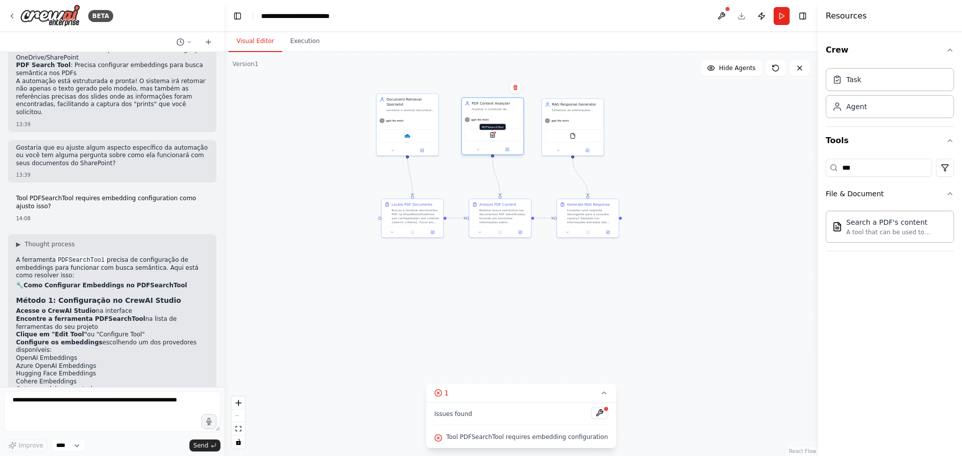
click at [495, 136] on img at bounding box center [493, 135] width 6 height 6
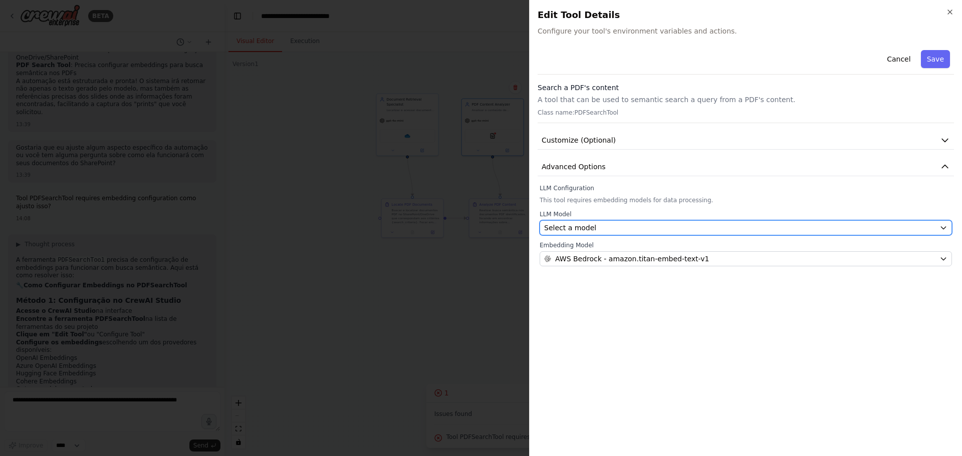
click at [616, 232] on div "Select a model" at bounding box center [739, 228] width 391 height 10
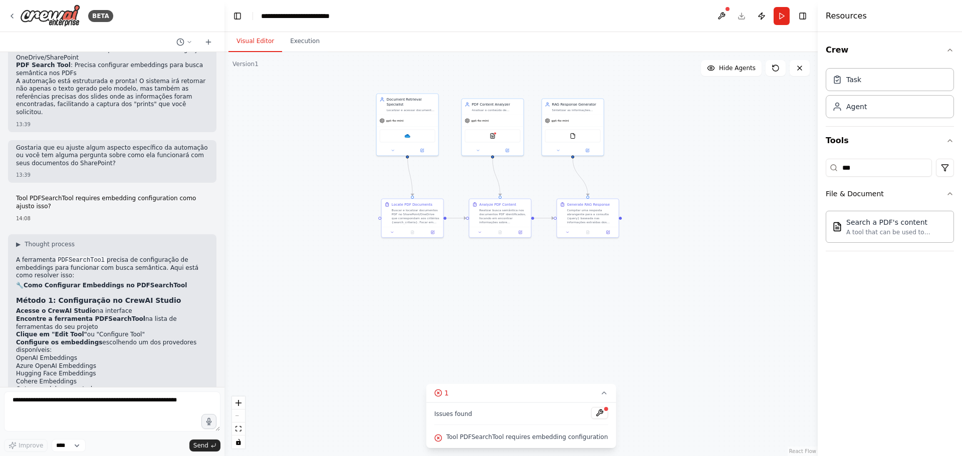
click at [584, 436] on span "Tool PDFSearchTool requires embedding configuration" at bounding box center [527, 437] width 162 height 8
click at [494, 137] on img at bounding box center [493, 135] width 6 height 6
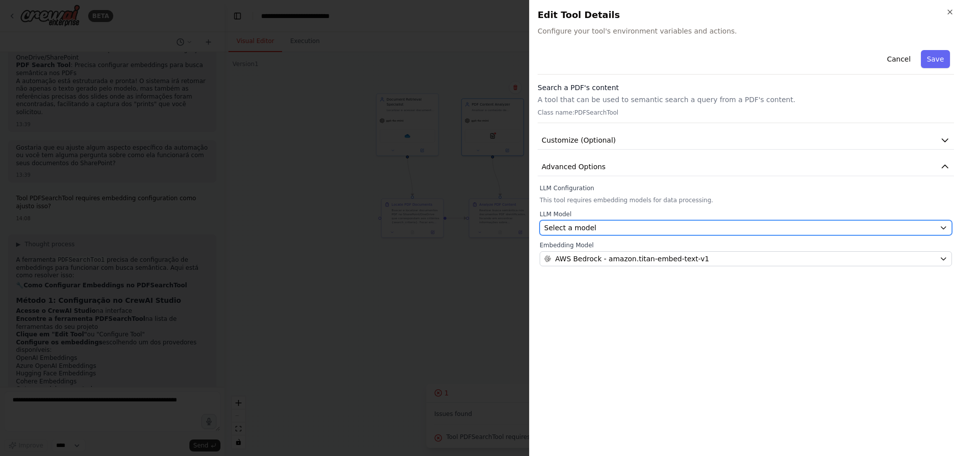
click at [581, 225] on span "Select a model" at bounding box center [570, 228] width 52 height 10
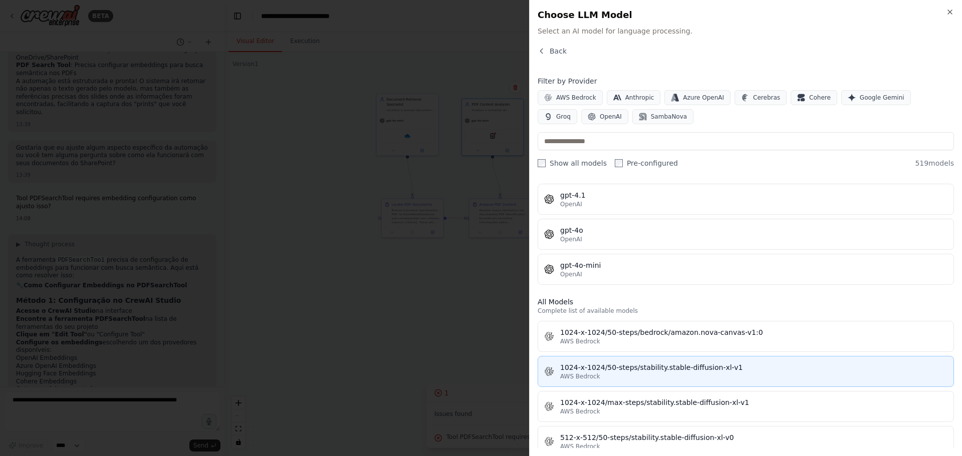
scroll to position [200, 0]
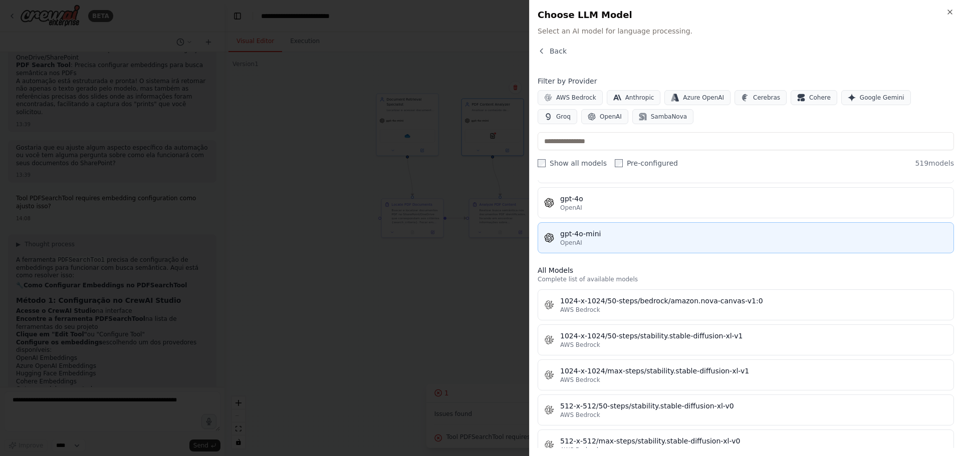
click at [593, 245] on div "OpenAI" at bounding box center [753, 243] width 387 height 8
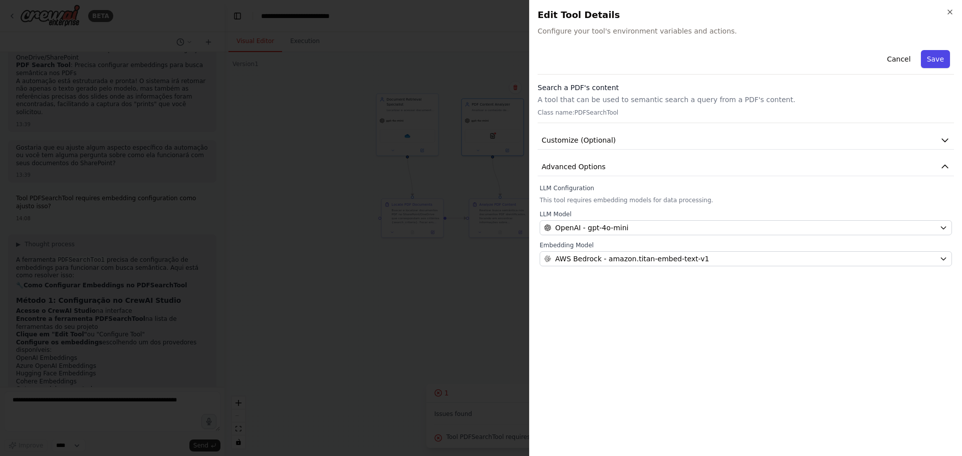
click at [941, 59] on button "Save" at bounding box center [935, 59] width 29 height 18
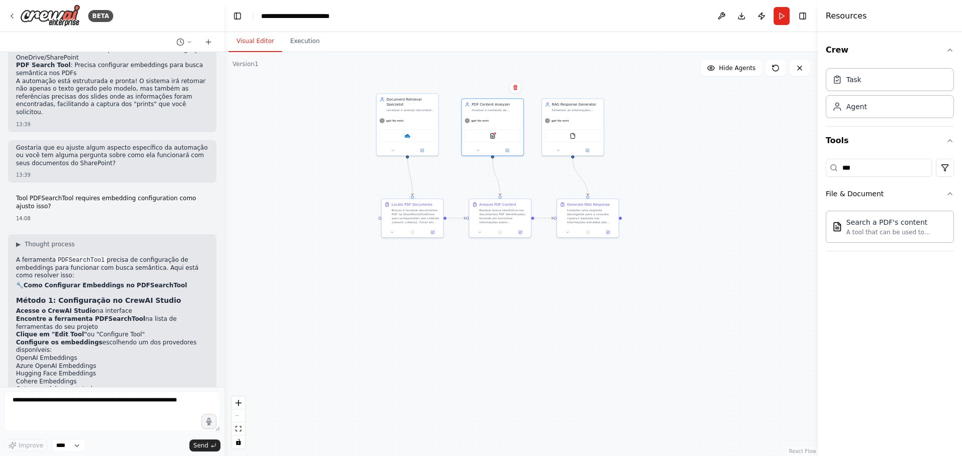
click at [629, 274] on div ".deletable-edge-delete-btn { width: 20px; height: 20px; border: 0px solid #ffff…" at bounding box center [520, 254] width 593 height 404
click at [779, 13] on button "Run" at bounding box center [782, 16] width 16 height 18
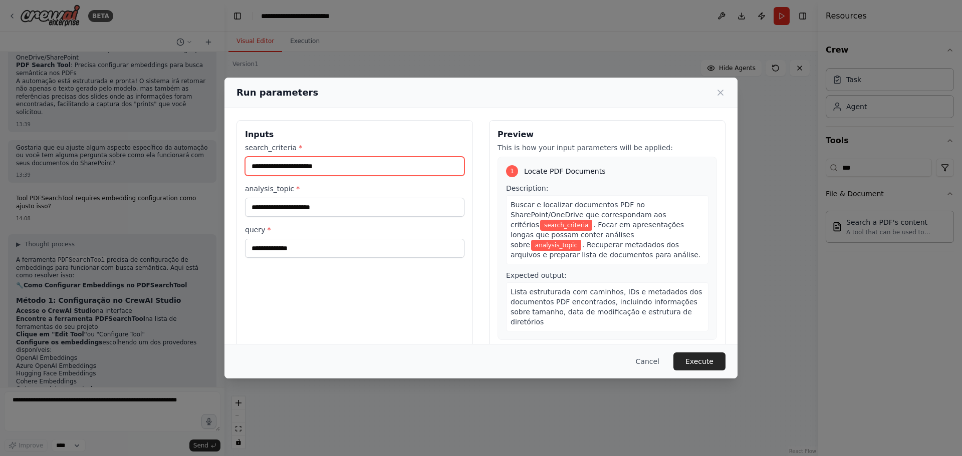
click at [336, 166] on input "search_criteria *" at bounding box center [354, 166] width 219 height 19
click at [304, 165] on input "search_criteria *" at bounding box center [354, 166] width 219 height 19
type input "**********"
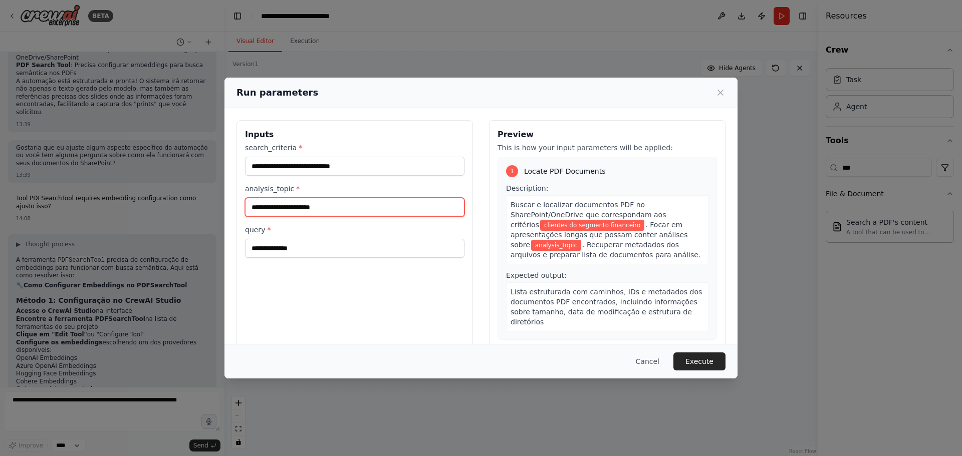
click at [335, 210] on input "analysis_topic *" at bounding box center [354, 207] width 219 height 19
type input "**********"
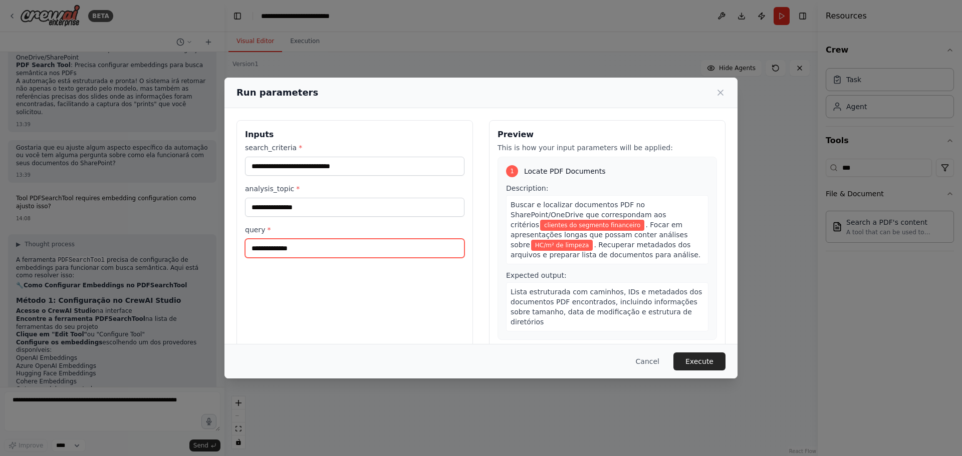
drag, startPoint x: 323, startPoint y: 179, endPoint x: 268, endPoint y: 251, distance: 90.8
click at [268, 251] on input "query *" at bounding box center [354, 248] width 219 height 19
click at [270, 252] on input "query *" at bounding box center [354, 248] width 219 height 19
click at [350, 253] on input "**********" at bounding box center [354, 248] width 219 height 19
type input "**********"
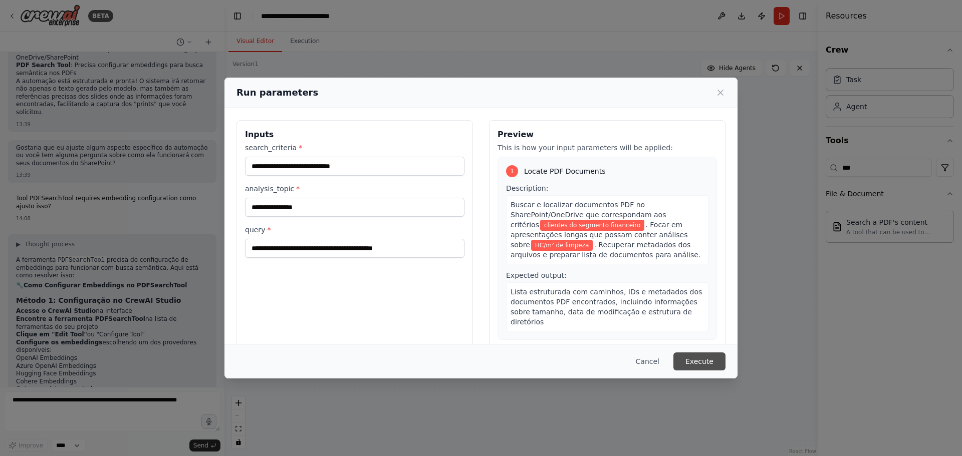
click at [702, 362] on button "Execute" at bounding box center [699, 362] width 52 height 18
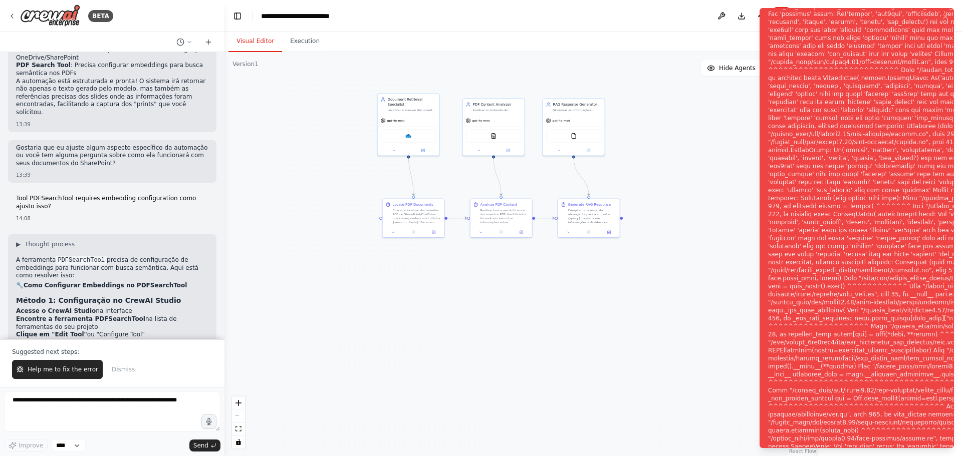
click at [781, 31] on div "Notifications (F8)" at bounding box center [942, 234] width 348 height 545
click at [698, 207] on div ".deletable-edge-delete-btn { width: 20px; height: 20px; border: 0px solid #ffff…" at bounding box center [520, 254] width 593 height 404
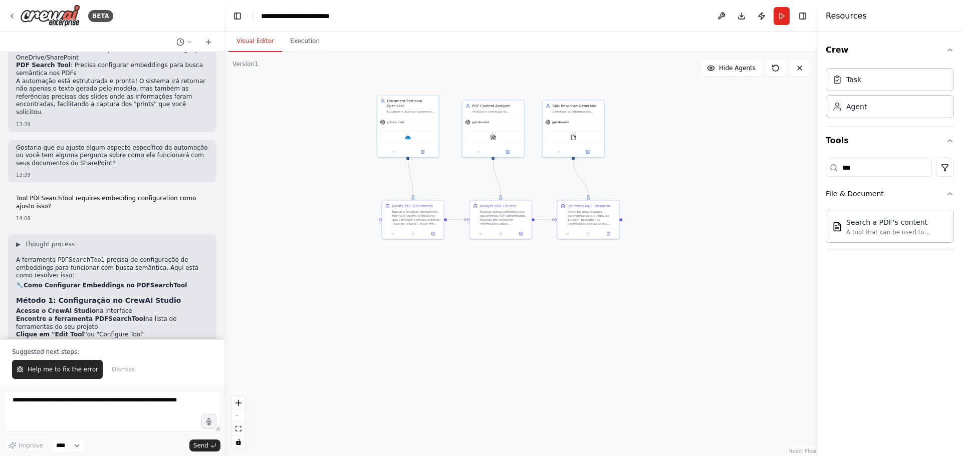
click at [691, 315] on div ".deletable-edge-delete-btn { width: 20px; height: 20px; border: 0px solid #ffff…" at bounding box center [520, 254] width 593 height 404
click at [296, 46] on button "Execution" at bounding box center [305, 41] width 46 height 21
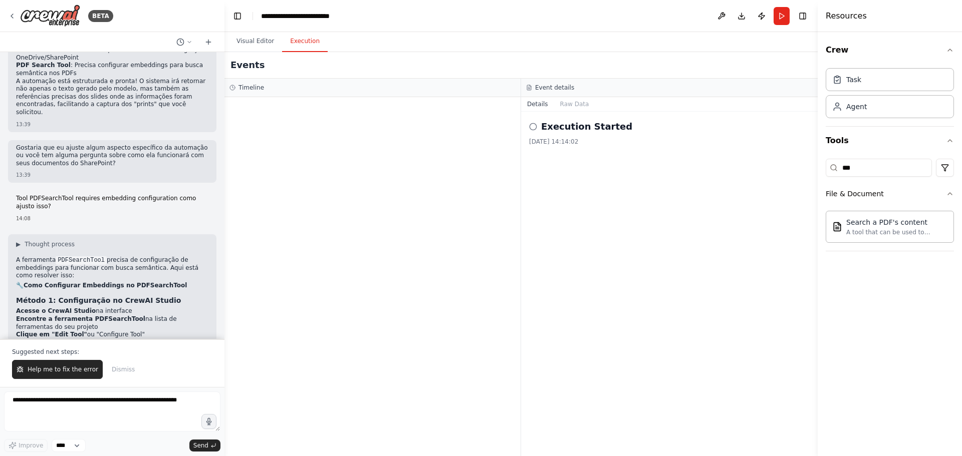
click at [561, 128] on h2 "Execution Started" at bounding box center [586, 127] width 91 height 14
click at [534, 127] on icon at bounding box center [533, 127] width 8 height 8
click at [580, 137] on div "Execution Started 18/09/2025, 14:14:02" at bounding box center [669, 133] width 281 height 26
click at [566, 215] on div "Execution Started 18/09/2025, 14:14:02" at bounding box center [669, 284] width 297 height 345
drag, startPoint x: 383, startPoint y: 107, endPoint x: 299, endPoint y: 63, distance: 95.0
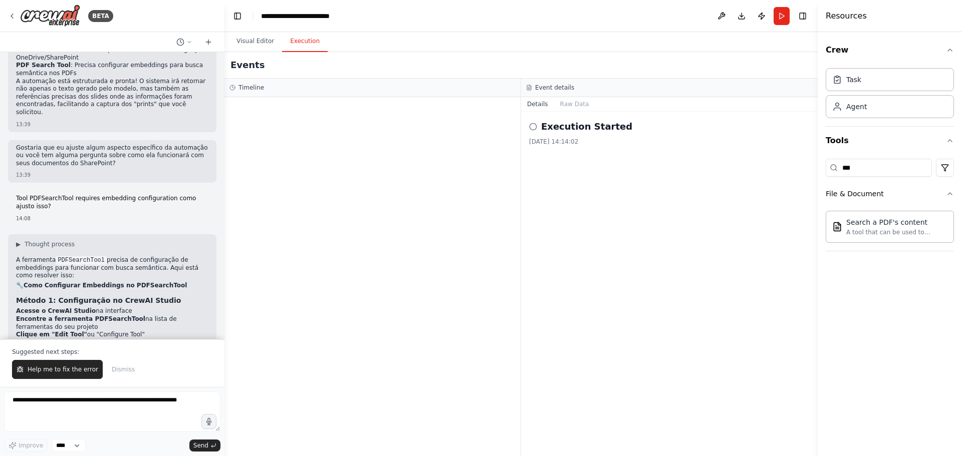
click at [383, 105] on div at bounding box center [372, 276] width 296 height 359
click at [259, 41] on button "Visual Editor" at bounding box center [255, 41] width 54 height 21
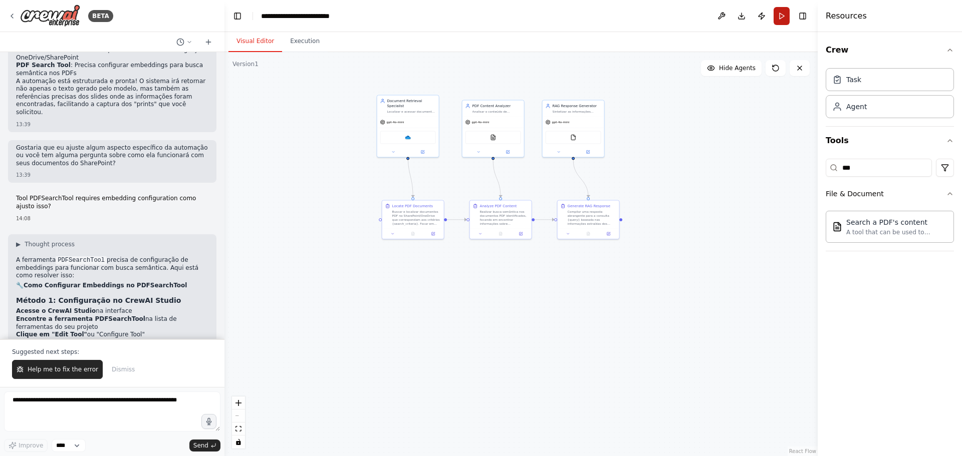
click at [782, 17] on button "Run" at bounding box center [782, 16] width 16 height 18
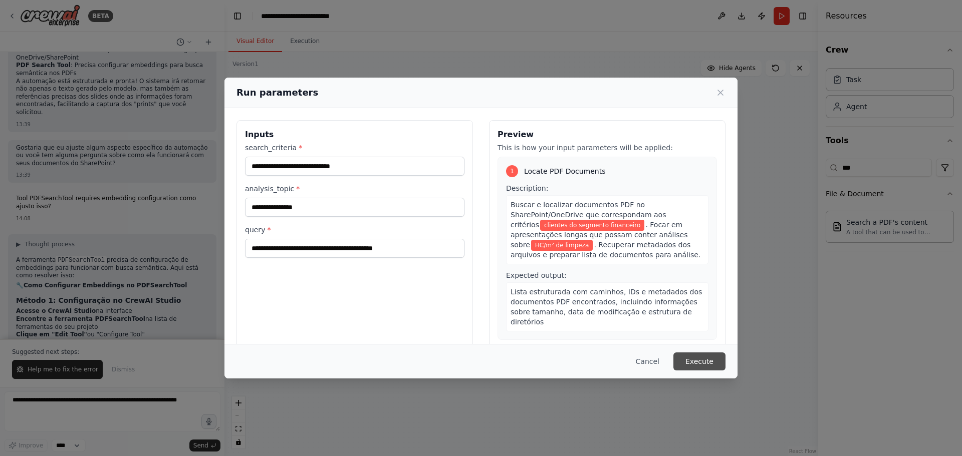
click at [703, 358] on button "Execute" at bounding box center [699, 362] width 52 height 18
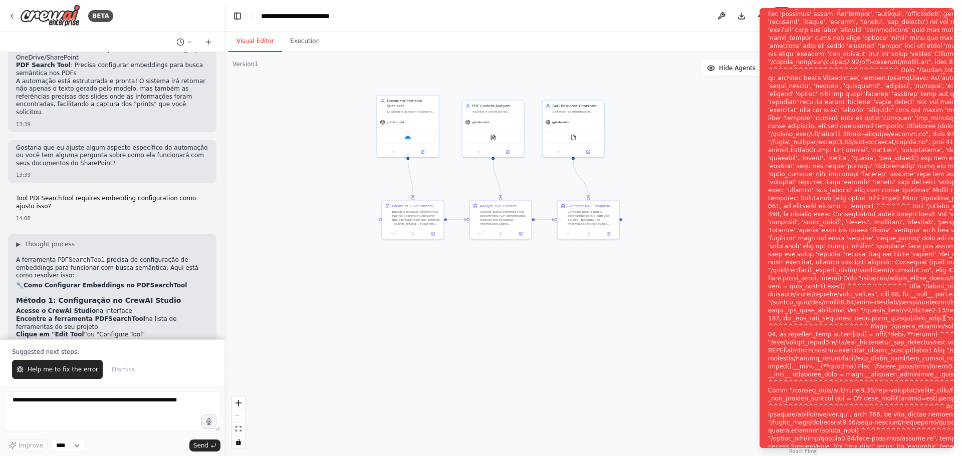
click at [843, 259] on div "Notifications (F8)" at bounding box center [942, 234] width 348 height 545
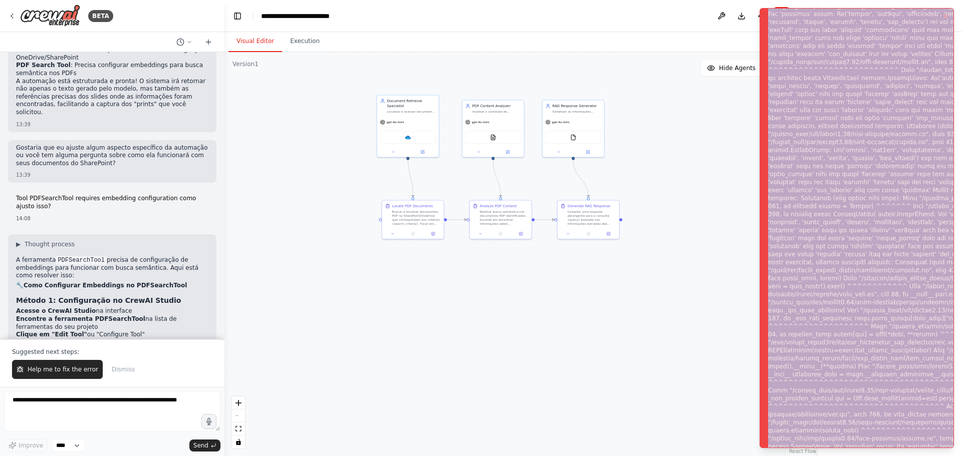
copy div "Subprocess execution failed: Subprocess failed with return code 1. STDERR: Buil…"
click at [652, 181] on div ".deletable-edge-delete-btn { width: 20px; height: 20px; border: 0px solid #ffff…" at bounding box center [520, 254] width 593 height 404
click at [509, 151] on icon at bounding box center [508, 151] width 4 height 4
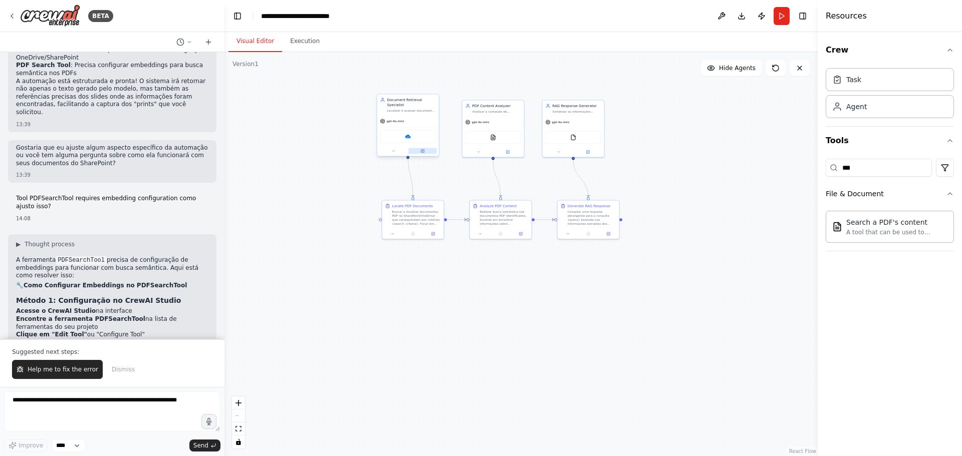
click at [419, 148] on button at bounding box center [422, 151] width 29 height 6
click at [508, 153] on icon at bounding box center [508, 151] width 4 height 4
click at [513, 151] on button at bounding box center [508, 151] width 29 height 6
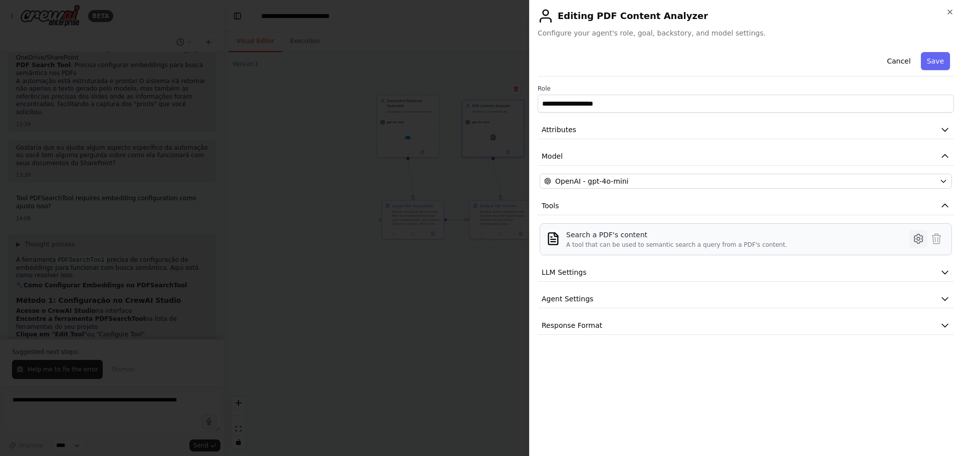
click at [916, 241] on icon at bounding box center [918, 239] width 12 height 12
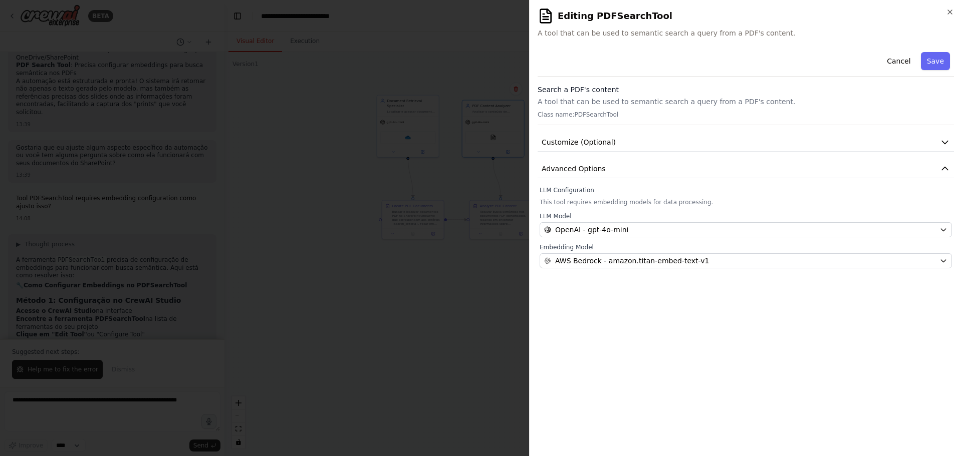
click at [578, 288] on div "**********" at bounding box center [746, 248] width 416 height 400
click at [593, 339] on div "**********" at bounding box center [746, 248] width 416 height 400
click at [431, 144] on div at bounding box center [481, 228] width 962 height 456
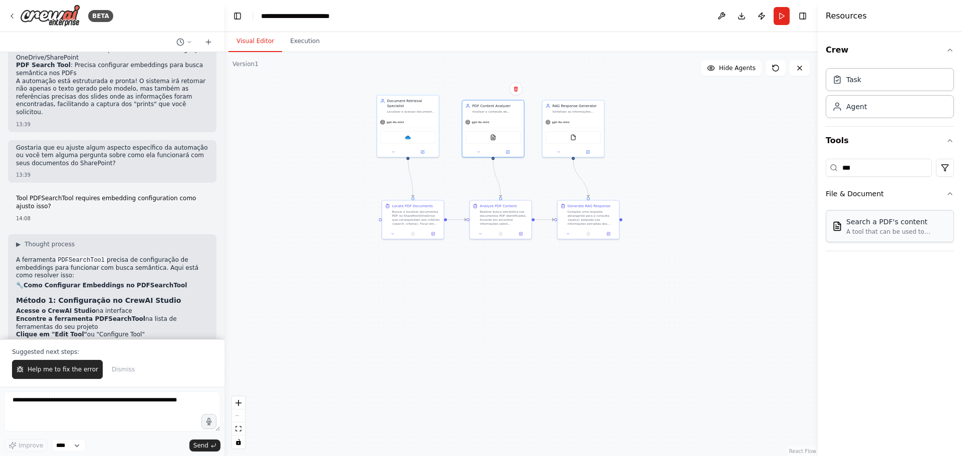
click at [865, 236] on div "A tool that can be used to semantic search a query from a PDF's content." at bounding box center [896, 232] width 101 height 8
click at [861, 222] on div "Search a PDF's content" at bounding box center [896, 222] width 101 height 10
click at [494, 138] on img at bounding box center [493, 137] width 6 height 6
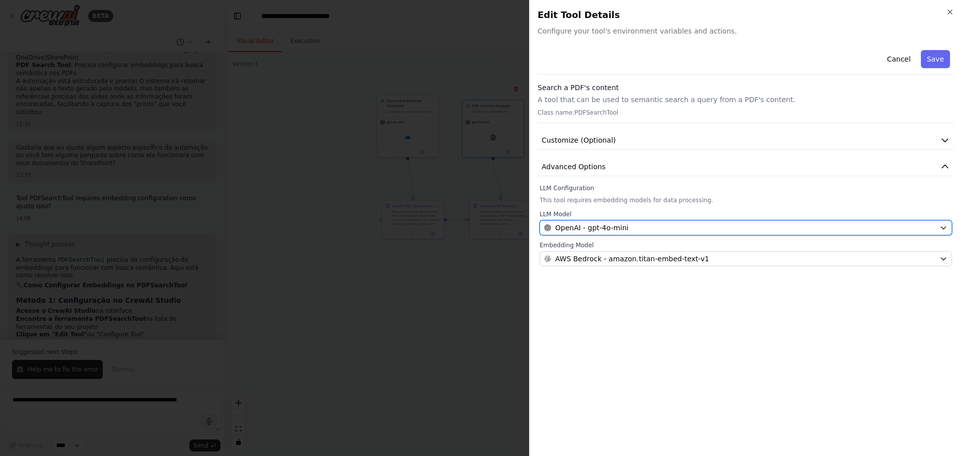
click at [559, 229] on span "OpenAI - gpt-4o-mini" at bounding box center [591, 228] width 73 height 10
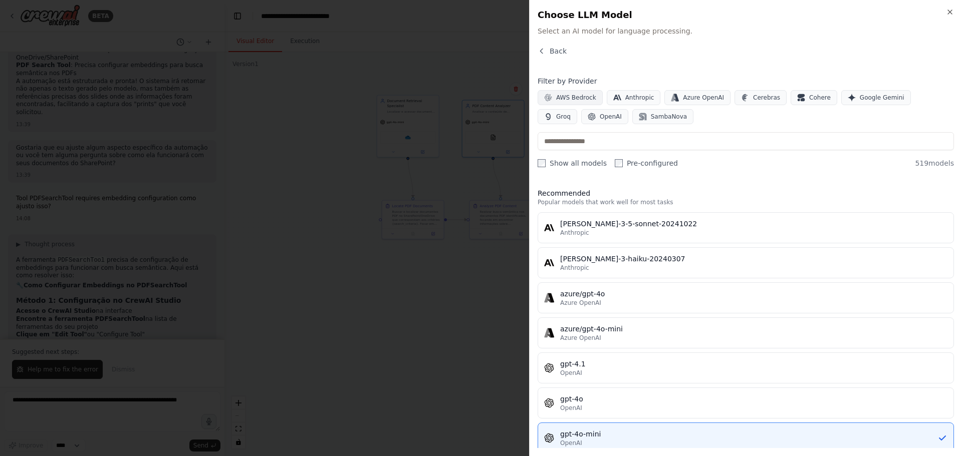
click at [573, 95] on span "AWS Bedrock" at bounding box center [576, 98] width 40 height 8
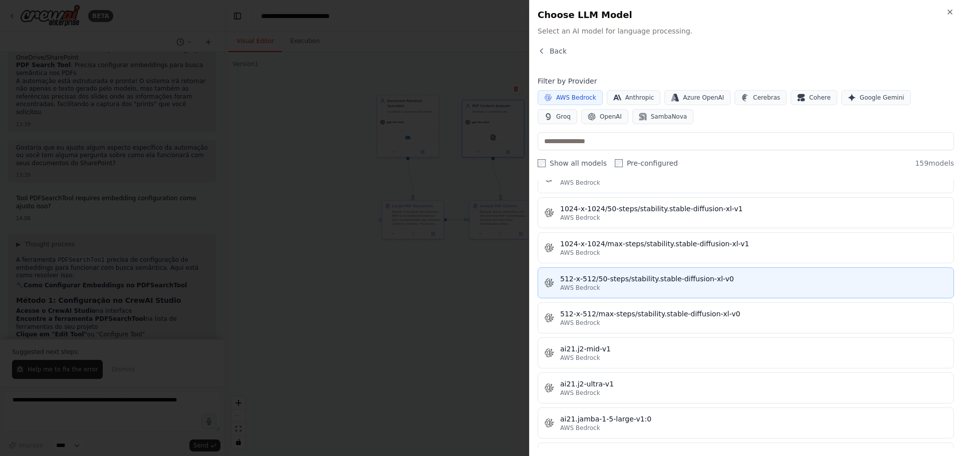
scroll to position [0, 0]
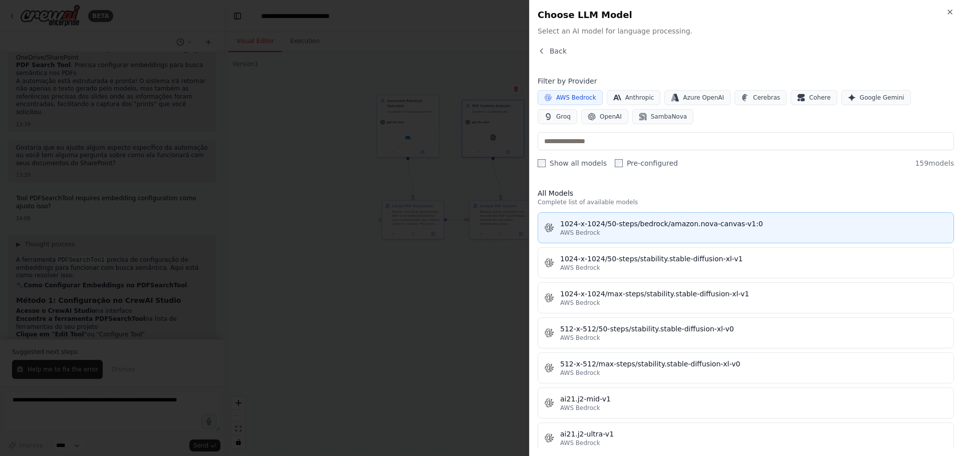
click at [623, 232] on div "AWS Bedrock" at bounding box center [753, 233] width 387 height 8
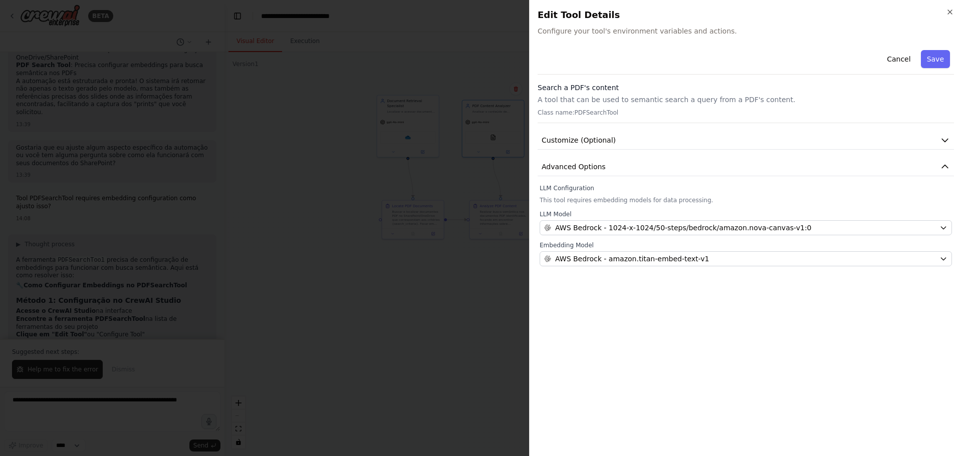
click at [632, 366] on div "Cancel Save Search a PDF's content A tool that can be used to semantic search a…" at bounding box center [746, 247] width 416 height 402
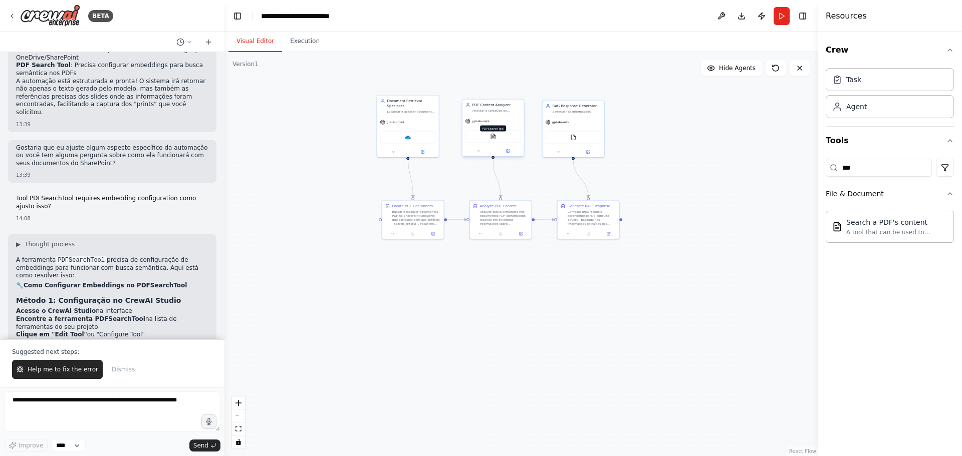
click at [494, 136] on img at bounding box center [493, 137] width 6 height 6
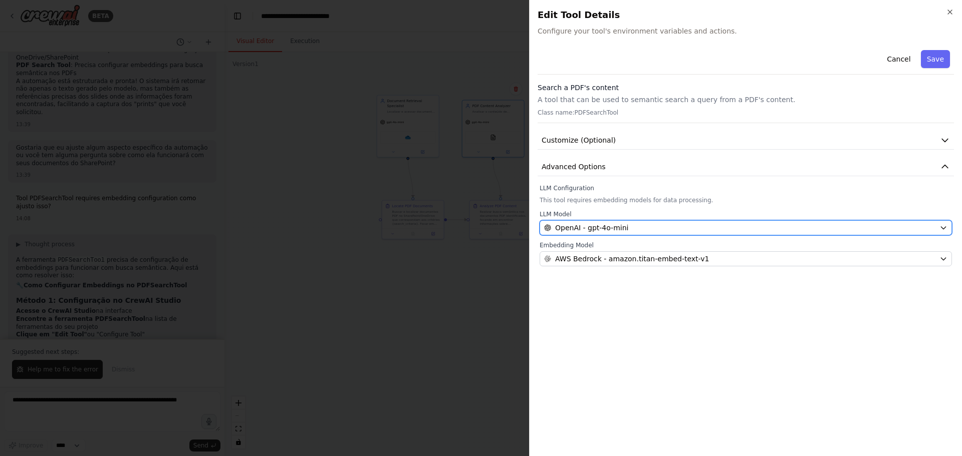
click at [591, 222] on button "OpenAI - gpt-4o-mini" at bounding box center [746, 227] width 412 height 15
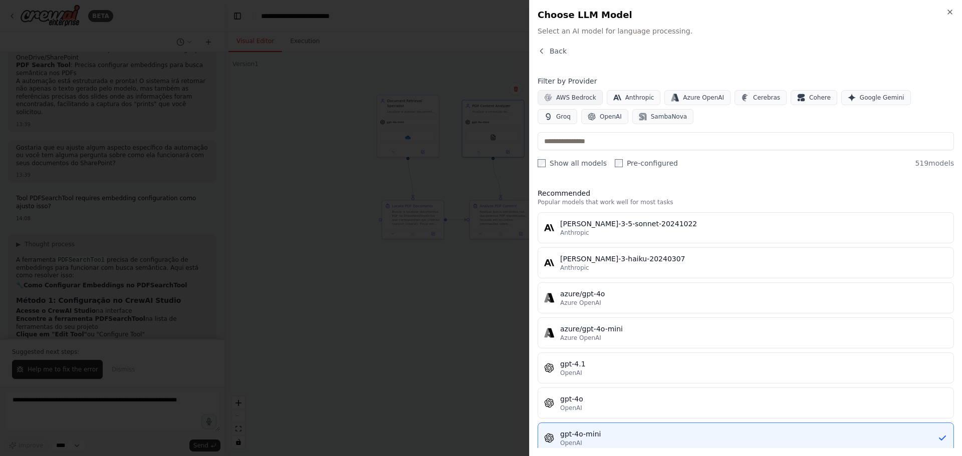
click at [571, 100] on span "AWS Bedrock" at bounding box center [576, 98] width 40 height 8
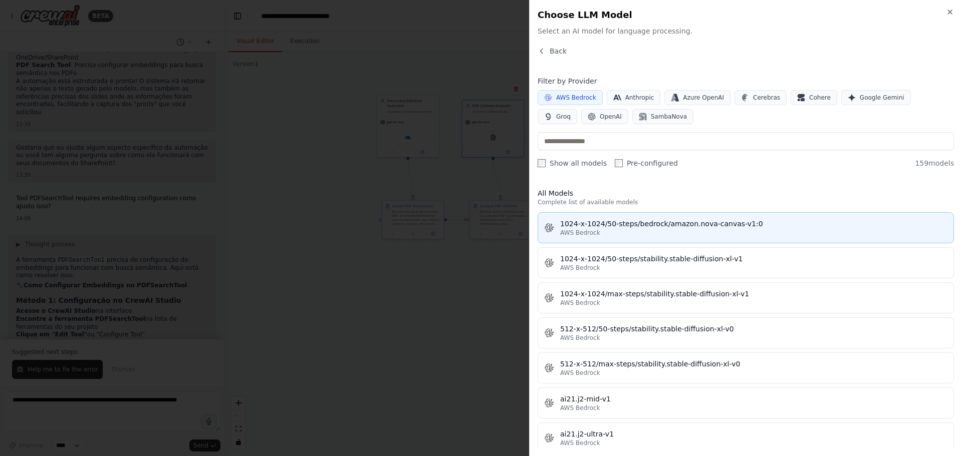
click at [599, 228] on div "1024-x-1024/50-steps/bedrock/amazon.nova-canvas-v1:0" at bounding box center [753, 224] width 387 height 10
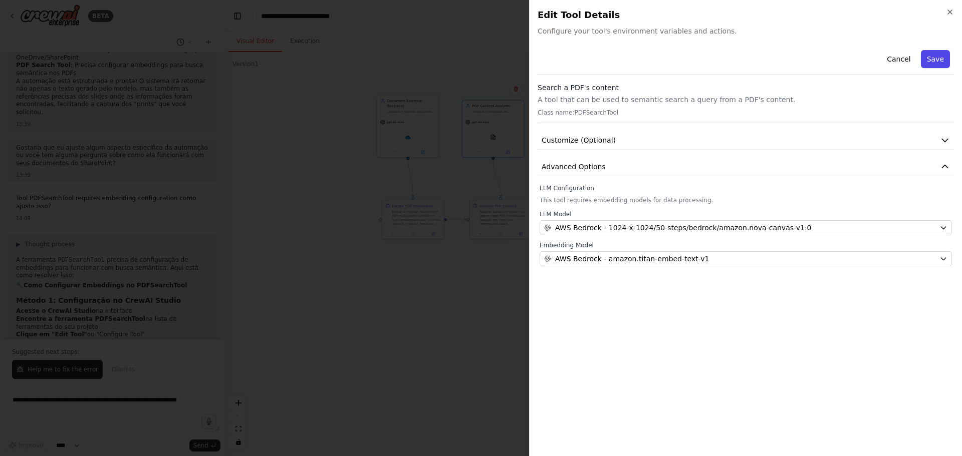
click at [945, 57] on button "Save" at bounding box center [935, 59] width 29 height 18
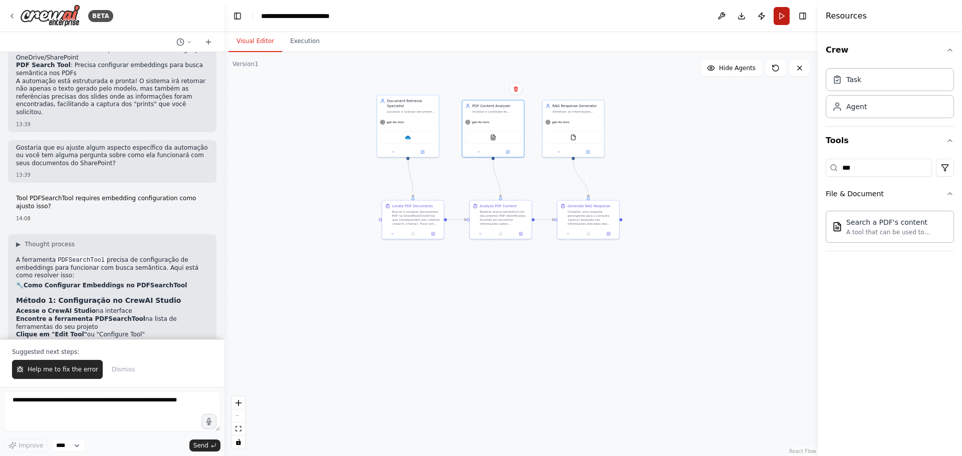
click at [779, 14] on button "Run" at bounding box center [782, 16] width 16 height 18
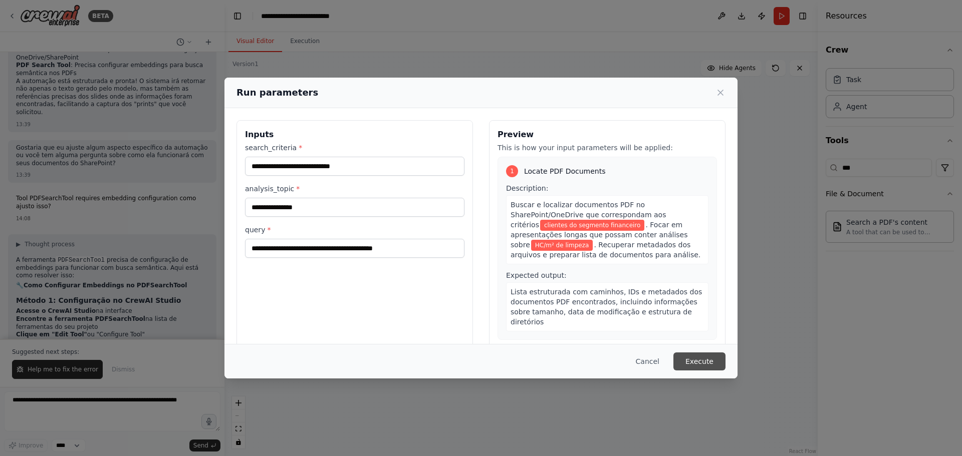
click at [695, 359] on button "Execute" at bounding box center [699, 362] width 52 height 18
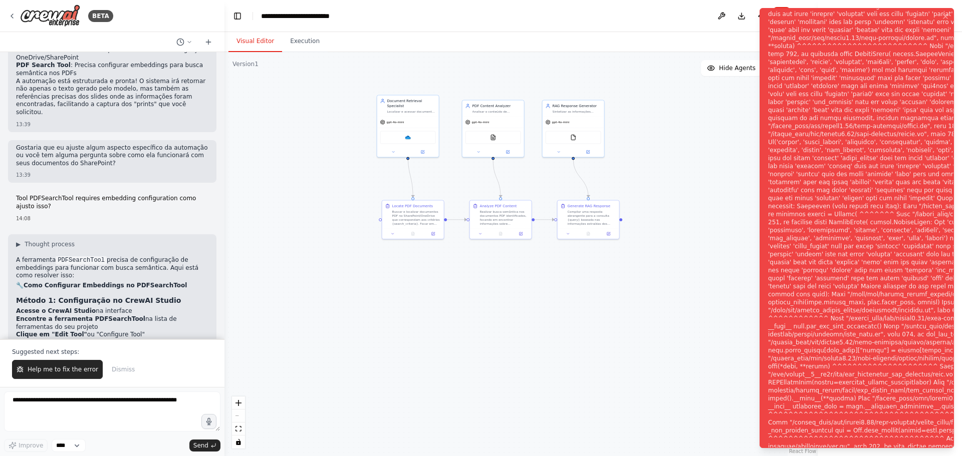
drag, startPoint x: 832, startPoint y: 333, endPoint x: 787, endPoint y: 332, distance: 45.6
click at [832, 334] on div "Notifications (F8)" at bounding box center [942, 234] width 348 height 641
click at [576, 138] on img at bounding box center [573, 137] width 6 height 6
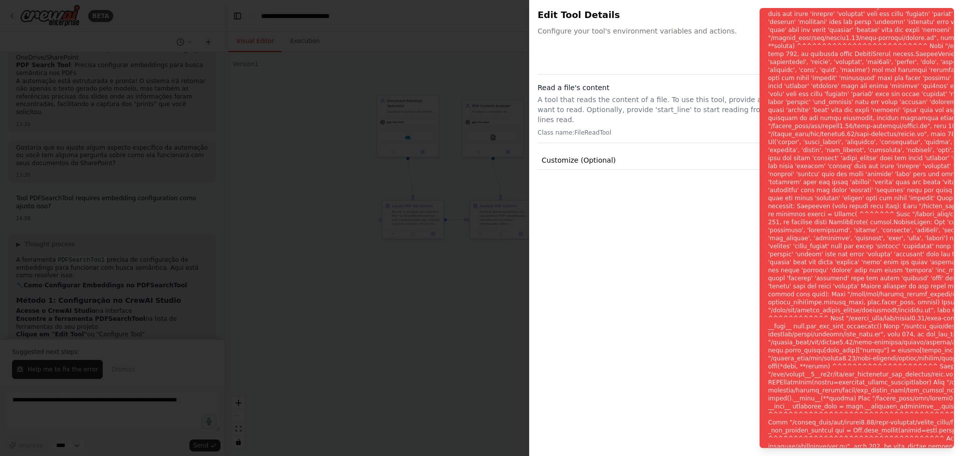
click at [432, 76] on div at bounding box center [481, 228] width 962 height 456
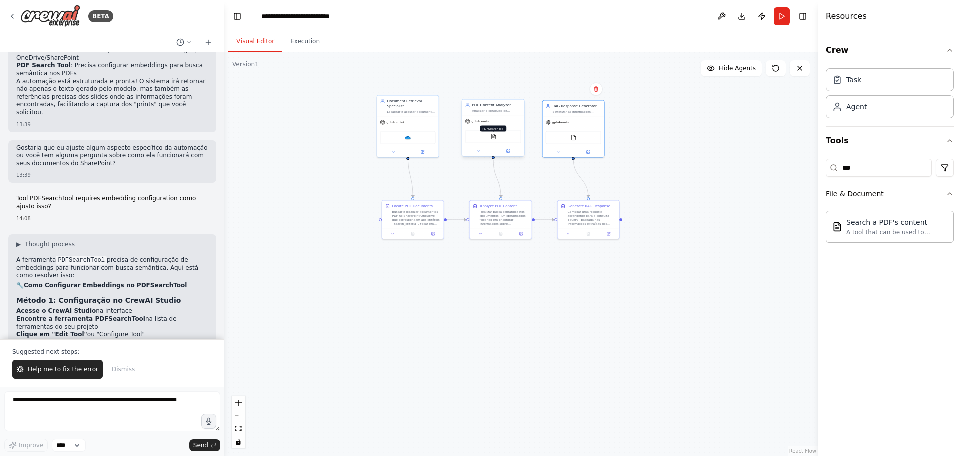
click at [493, 138] on img at bounding box center [493, 137] width 6 height 6
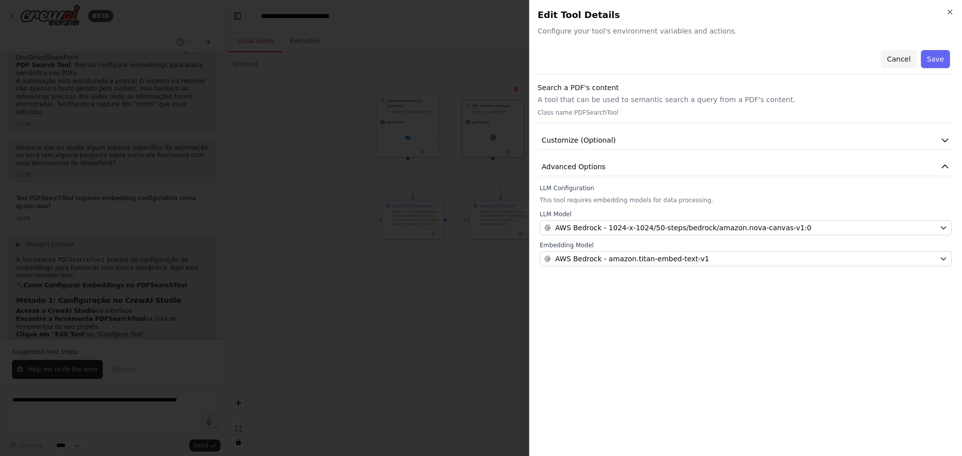
click at [906, 64] on button "Cancel" at bounding box center [899, 59] width 36 height 18
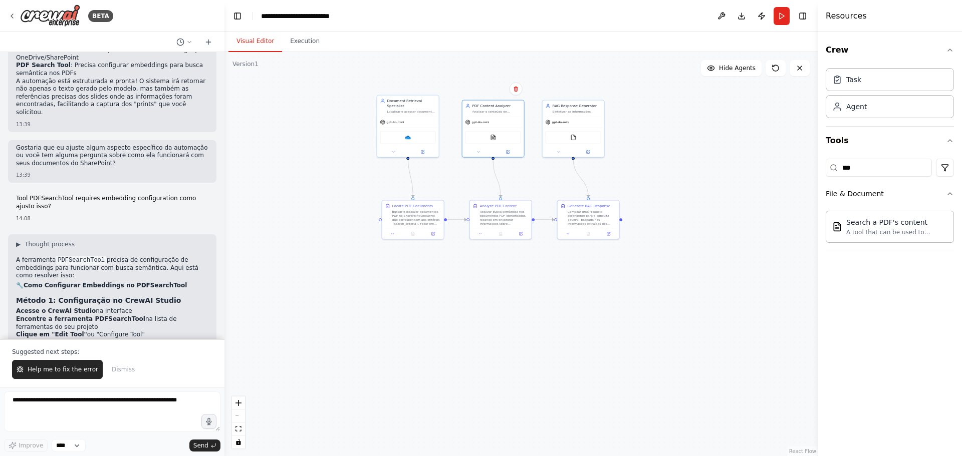
click at [428, 337] on div ".deletable-edge-delete-btn { width: 20px; height: 20px; border: 0px solid #ffff…" at bounding box center [520, 254] width 593 height 404
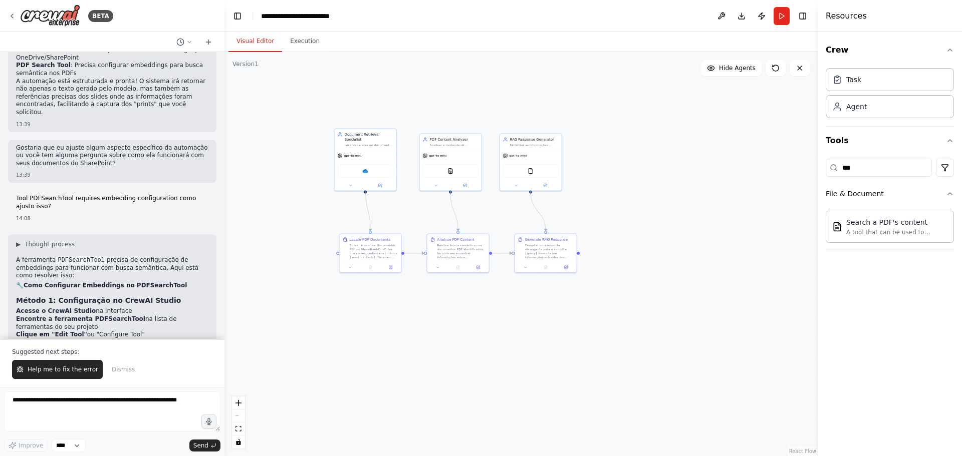
drag, startPoint x: 326, startPoint y: 77, endPoint x: 285, endPoint y: 105, distance: 50.0
click at [284, 106] on div ".deletable-edge-delete-btn { width: 20px; height: 20px; border: 0px solid #ffff…" at bounding box center [520, 254] width 593 height 404
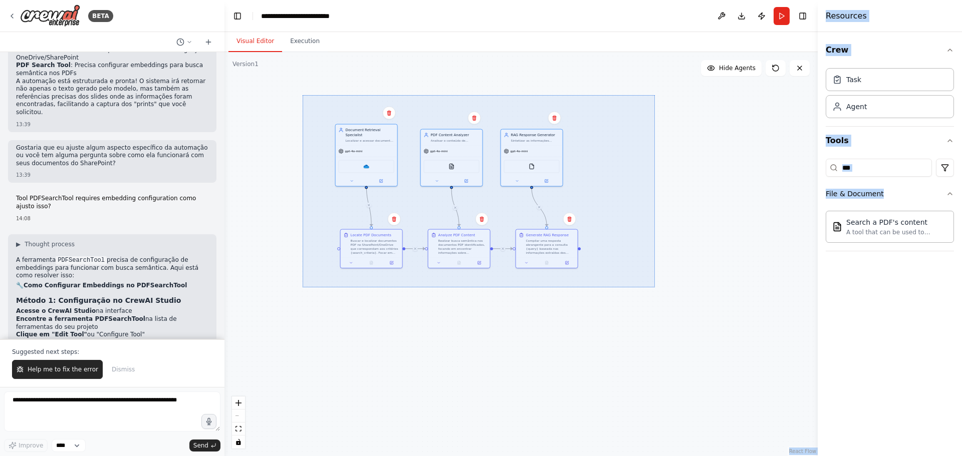
drag, startPoint x: 303, startPoint y: 288, endPoint x: 655, endPoint y: 95, distance: 401.4
click at [655, 95] on div ".deletable-edge-delete-btn { width: 20px; height: 20px; border: 0px solid #ffff…" at bounding box center [520, 254] width 593 height 404
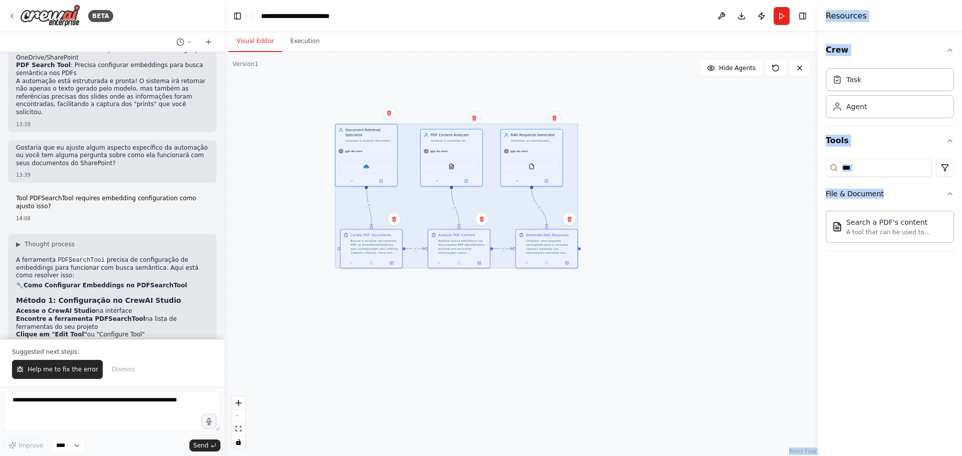
click at [705, 190] on div ".deletable-edge-delete-btn { width: 20px; height: 20px; border: 0px solid #ffff…" at bounding box center [520, 254] width 593 height 404
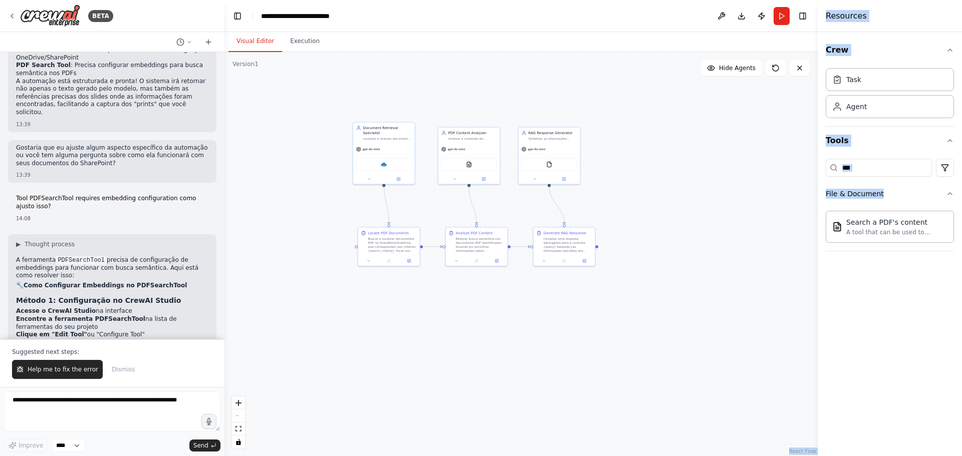
drag, startPoint x: 287, startPoint y: 108, endPoint x: 305, endPoint y: 106, distance: 17.7
click at [305, 106] on div ".deletable-edge-delete-btn { width: 20px; height: 20px; border: 0px solid #ffff…" at bounding box center [520, 254] width 593 height 404
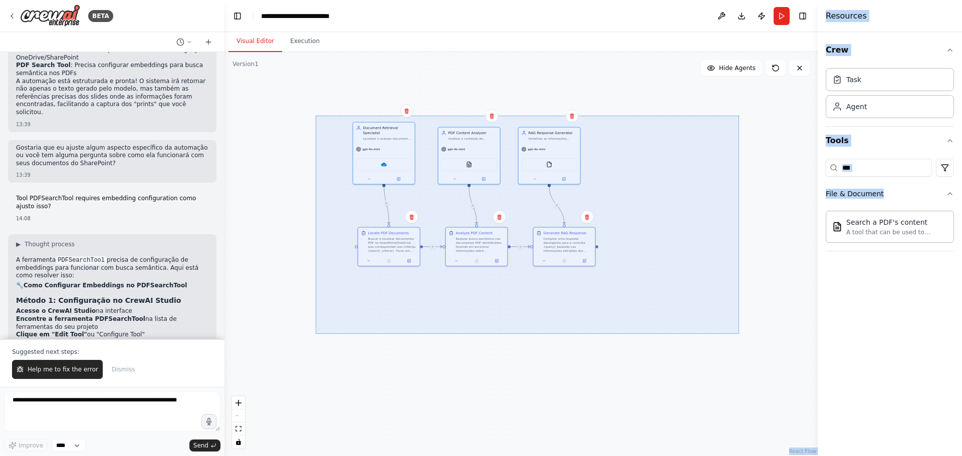
drag, startPoint x: 379, startPoint y: 157, endPoint x: 739, endPoint y: 334, distance: 401.4
click at [739, 334] on div ".deletable-edge-delete-btn { width: 20px; height: 20px; border: 0px solid #ffff…" at bounding box center [520, 254] width 593 height 404
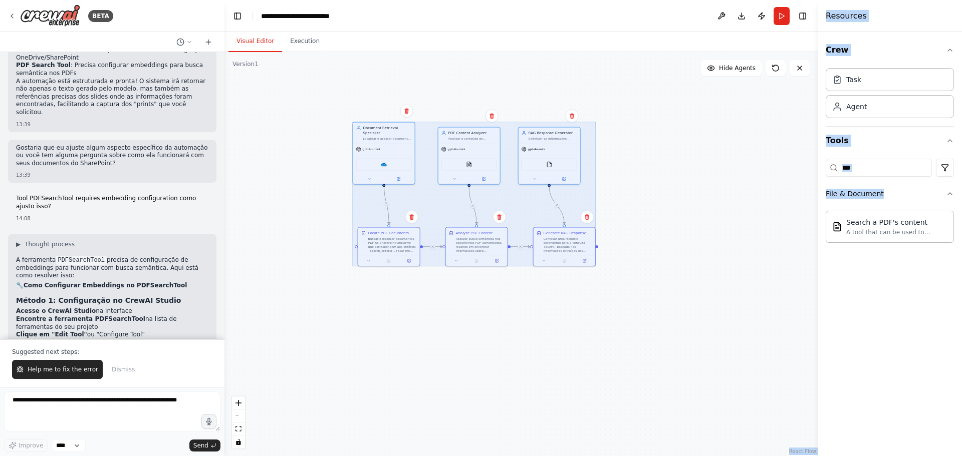
click at [301, 80] on div ".deletable-edge-delete-btn { width: 20px; height: 20px; border: 0px solid #ffff…" at bounding box center [520, 254] width 593 height 404
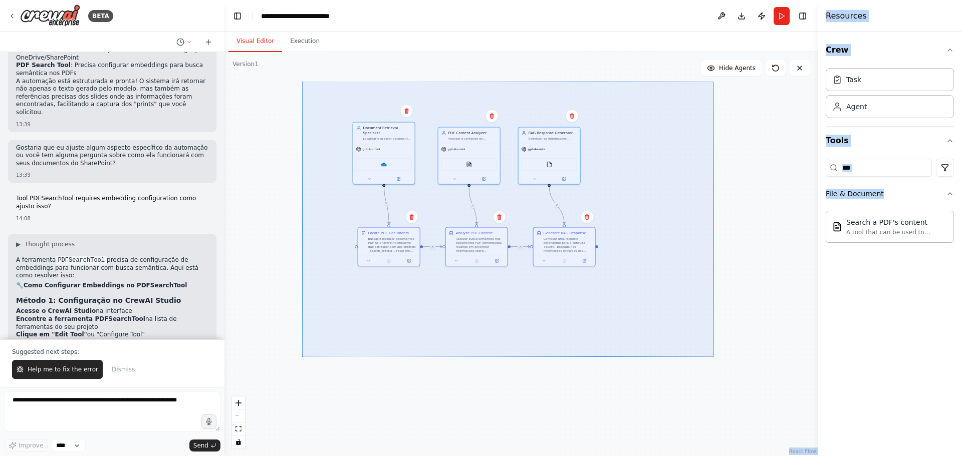
drag, startPoint x: 376, startPoint y: 135, endPoint x: 717, endPoint y: 350, distance: 403.0
click at [719, 358] on div ".deletable-edge-delete-btn { width: 20px; height: 20px; border: 0px solid #ffff…" at bounding box center [520, 254] width 593 height 404
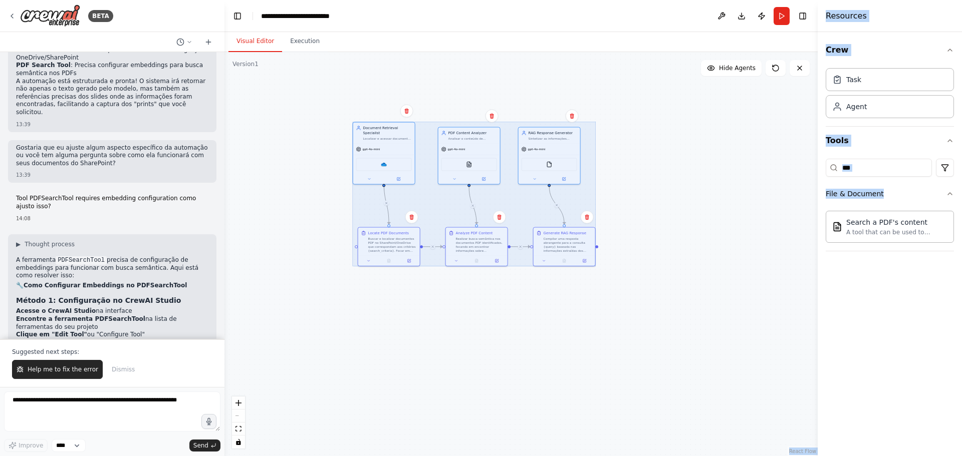
click at [685, 318] on div ".deletable-edge-delete-btn { width: 20px; height: 20px; border: 0px solid #ffff…" at bounding box center [520, 254] width 593 height 404
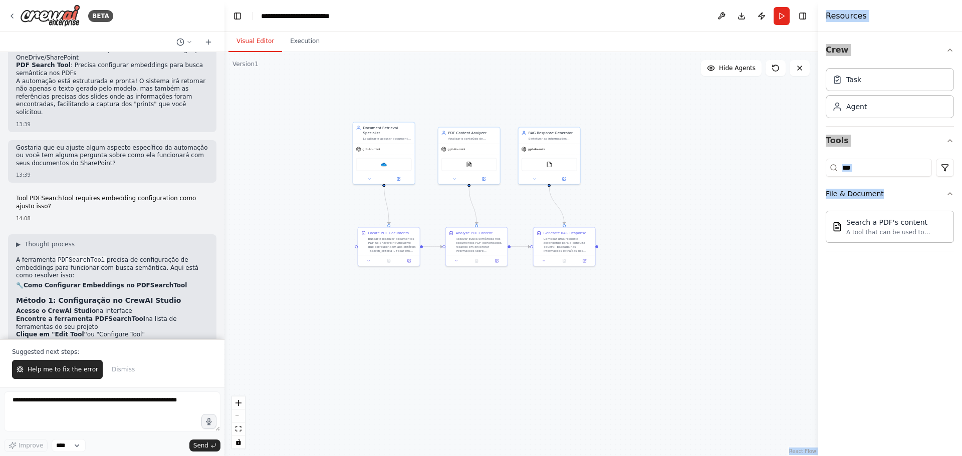
click at [628, 401] on div ".deletable-edge-delete-btn { width: 20px; height: 20px; border: 0px solid #ffff…" at bounding box center [520, 254] width 593 height 404
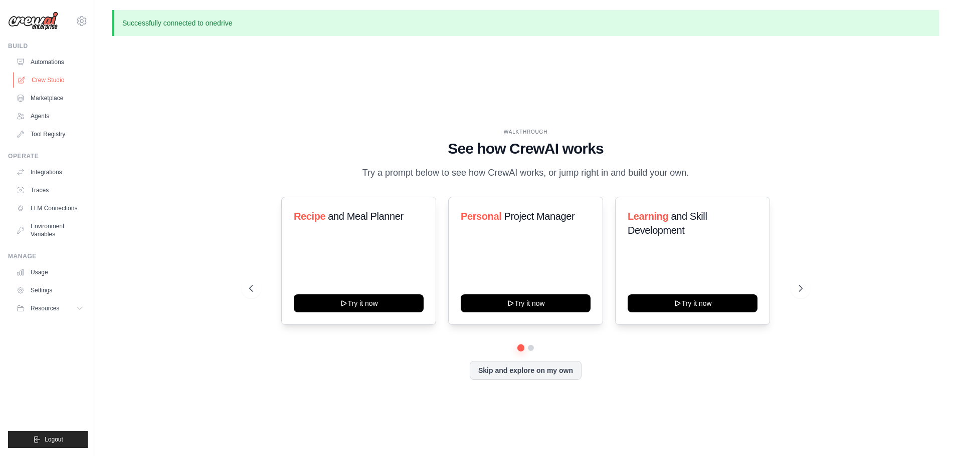
click at [52, 75] on link "Crew Studio" at bounding box center [51, 80] width 76 height 16
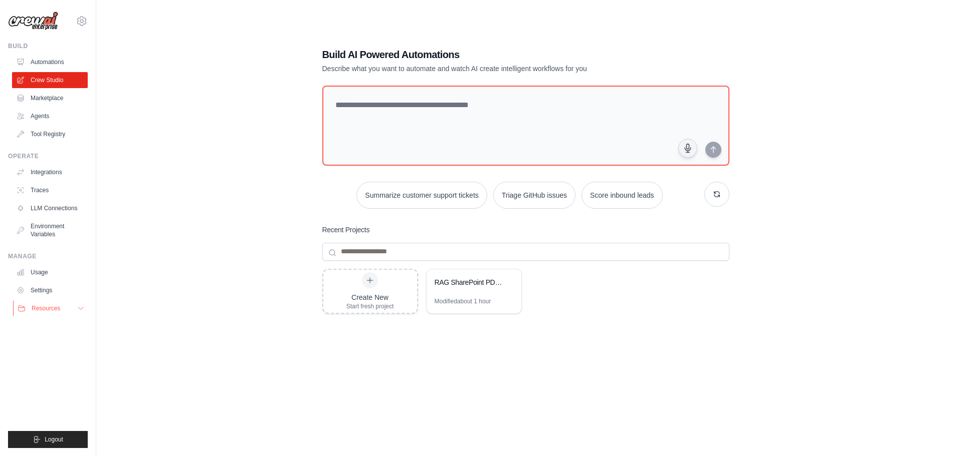
click at [49, 308] on span "Resources" at bounding box center [46, 309] width 29 height 8
click at [50, 137] on link "Tool Registry" at bounding box center [51, 134] width 76 height 16
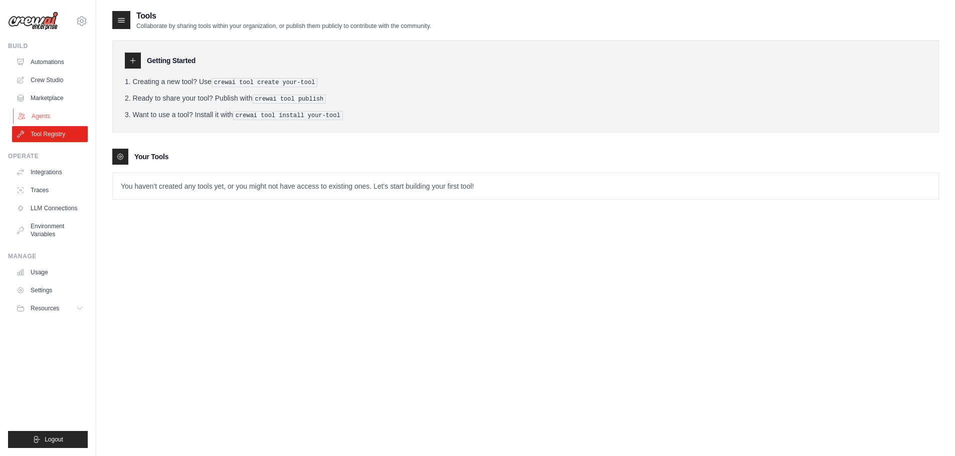
click at [53, 112] on link "Agents" at bounding box center [51, 116] width 76 height 16
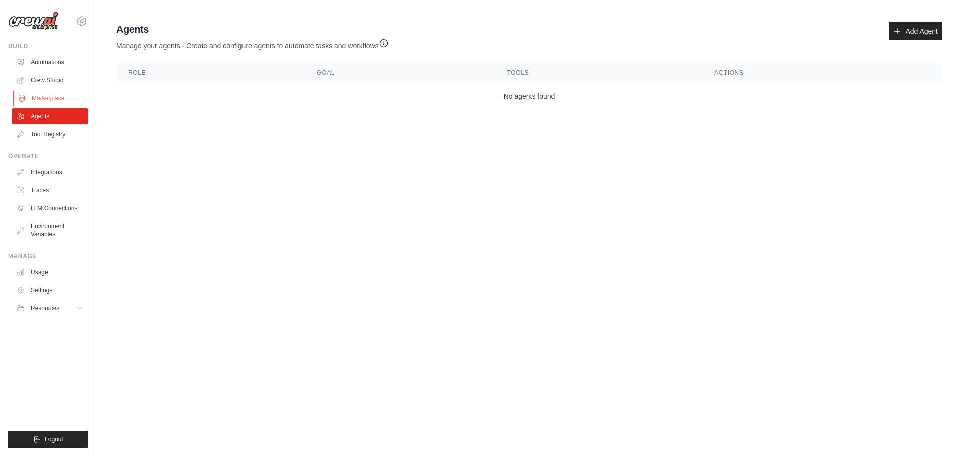
click at [38, 97] on link "Marketplace" at bounding box center [51, 98] width 76 height 16
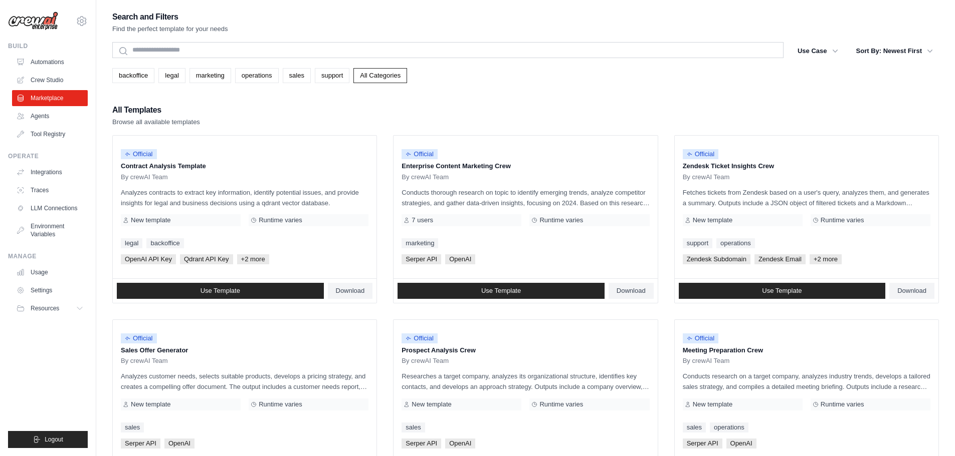
click at [55, 81] on link "Crew Studio" at bounding box center [50, 80] width 76 height 16
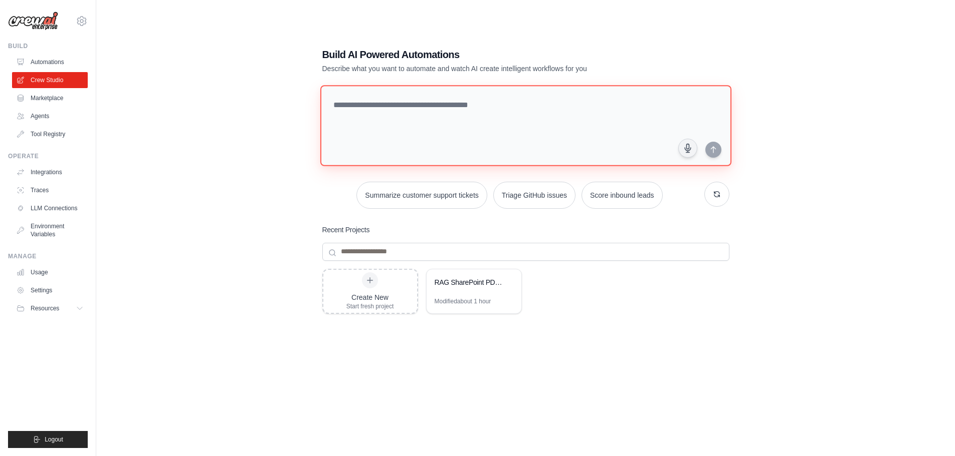
click at [428, 91] on textarea at bounding box center [525, 125] width 411 height 81
click at [83, 22] on icon at bounding box center [82, 21] width 12 height 12
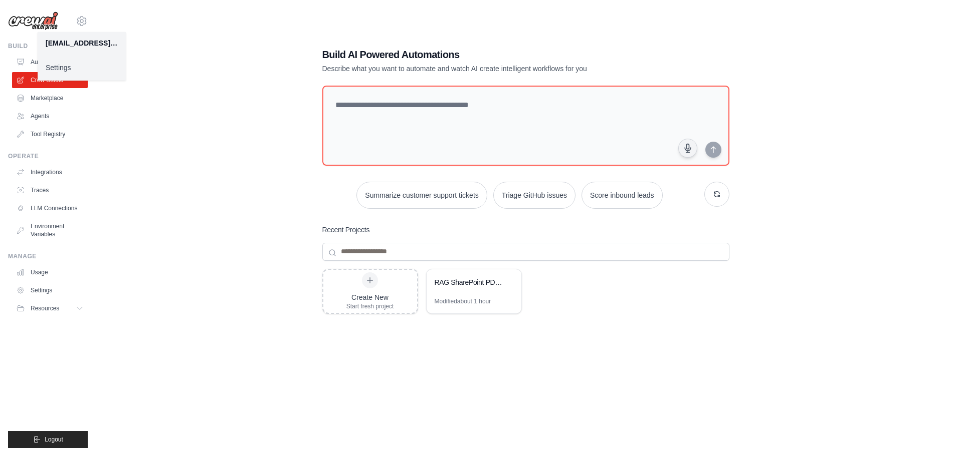
click at [192, 130] on div "Build AI Powered Automations Describe what you want to automate and watch AI cr…" at bounding box center [525, 238] width 826 height 456
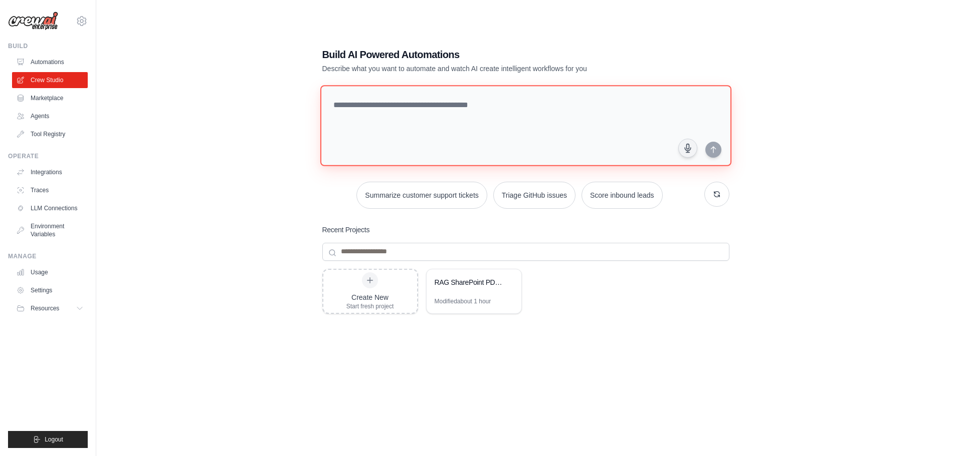
click at [422, 107] on textarea at bounding box center [525, 125] width 411 height 81
click at [461, 300] on div "Modified about 1 hour" at bounding box center [462, 302] width 57 height 8
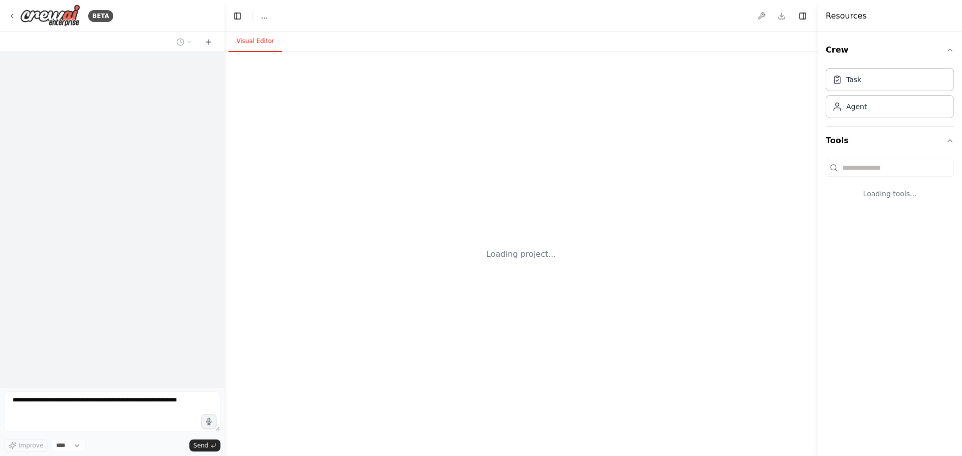
select select "****"
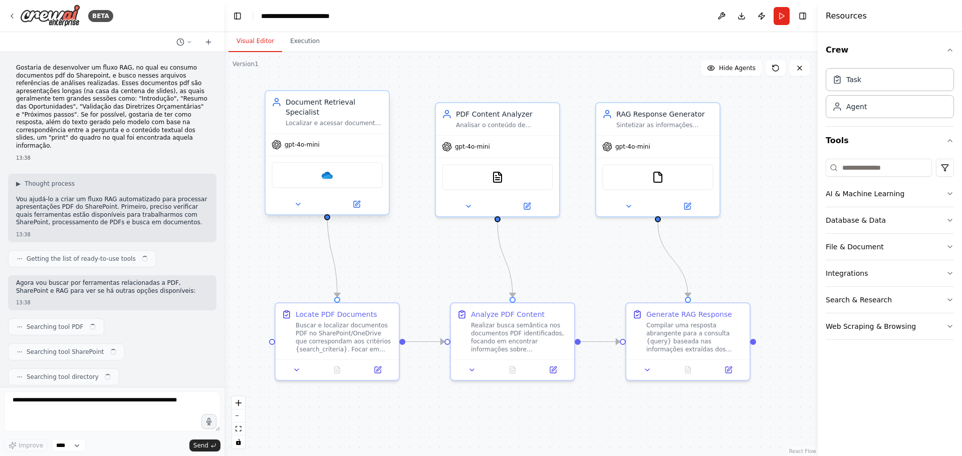
scroll to position [1347, 0]
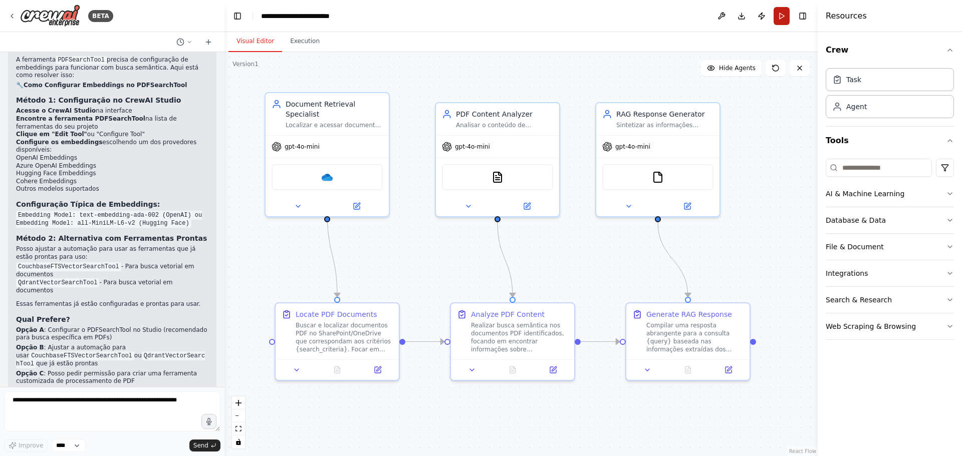
click at [781, 20] on button "Run" at bounding box center [782, 16] width 16 height 18
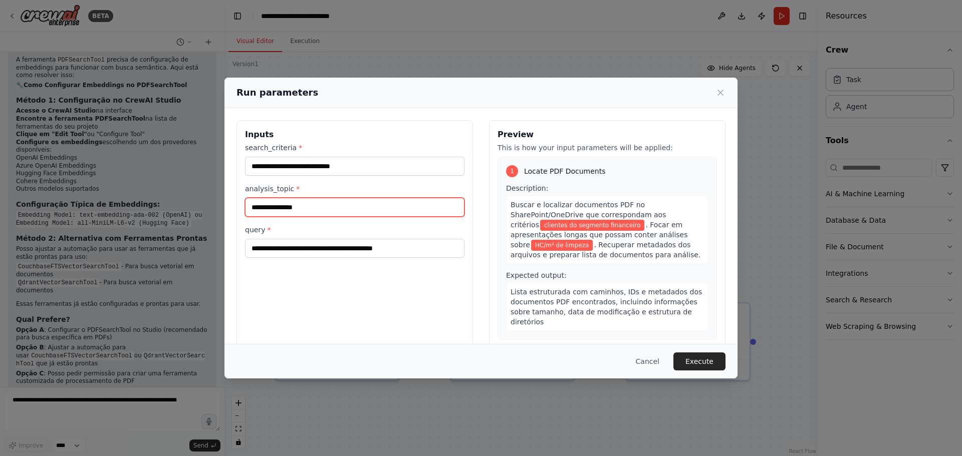
drag, startPoint x: 318, startPoint y: 211, endPoint x: 214, endPoint y: 211, distance: 103.7
click at [214, 211] on div "**********" at bounding box center [481, 228] width 962 height 456
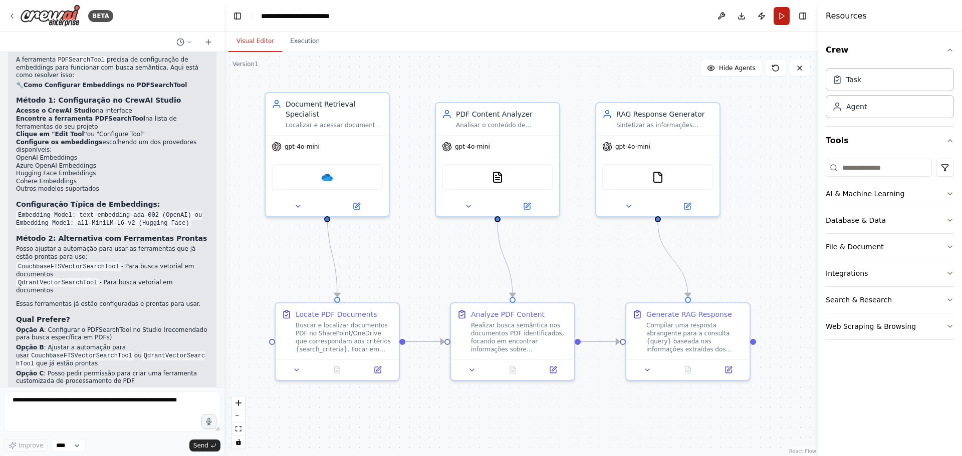
click at [787, 22] on button "Run" at bounding box center [782, 16] width 16 height 18
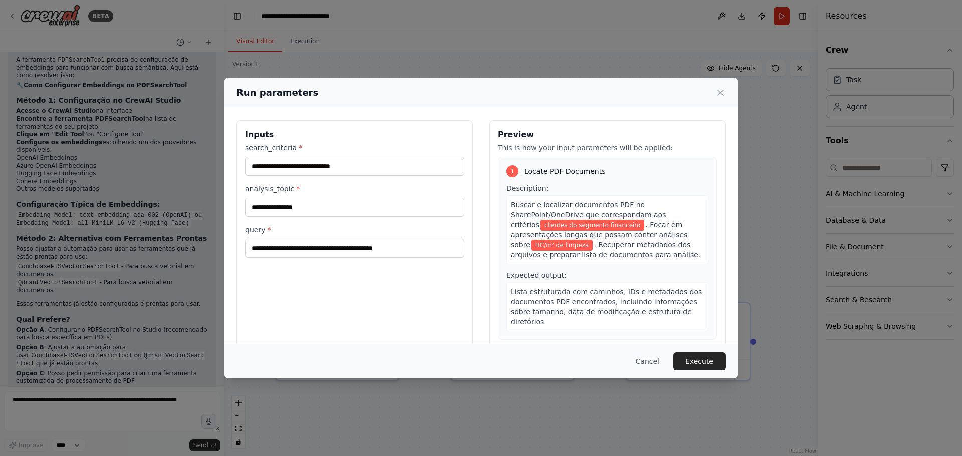
click at [693, 80] on div "Run parameters" at bounding box center [480, 93] width 513 height 31
drag, startPoint x: 369, startPoint y: 165, endPoint x: 182, endPoint y: 169, distance: 187.5
click at [182, 169] on div "**********" at bounding box center [481, 228] width 962 height 456
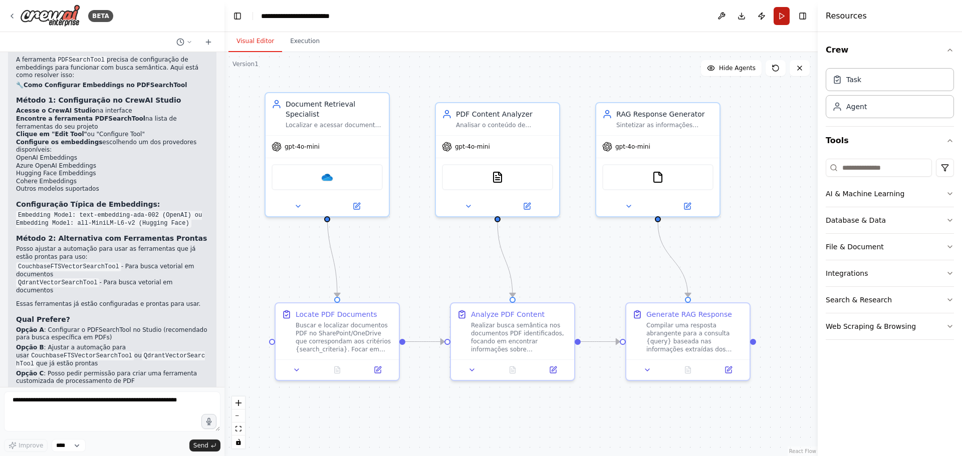
click at [779, 12] on button "Run" at bounding box center [782, 16] width 16 height 18
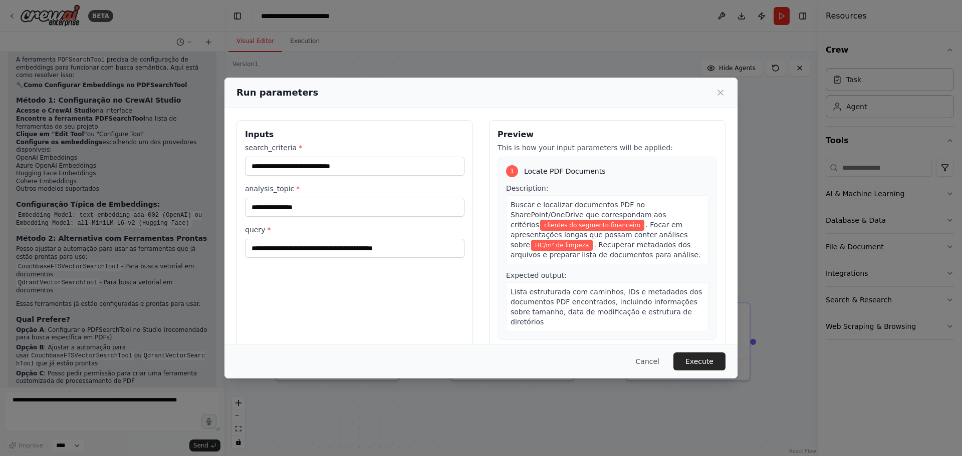
click at [514, 61] on div "**********" at bounding box center [481, 228] width 962 height 456
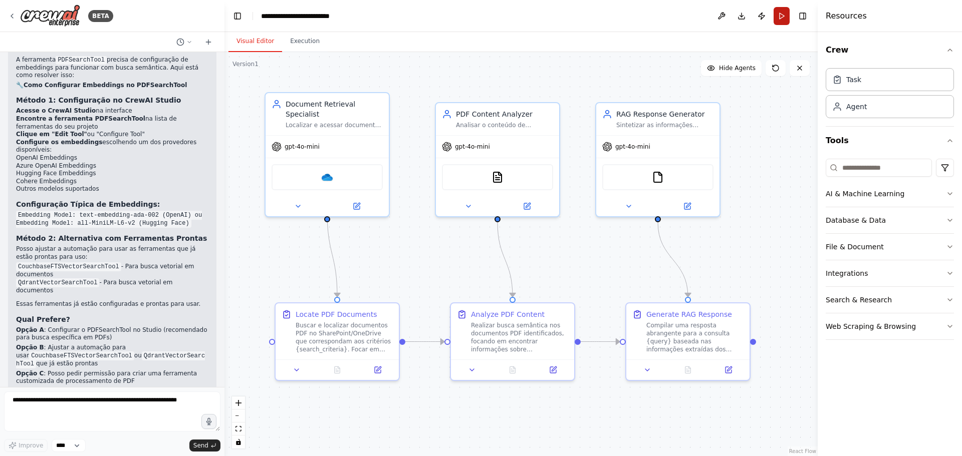
click at [777, 10] on button "Run" at bounding box center [782, 16] width 16 height 18
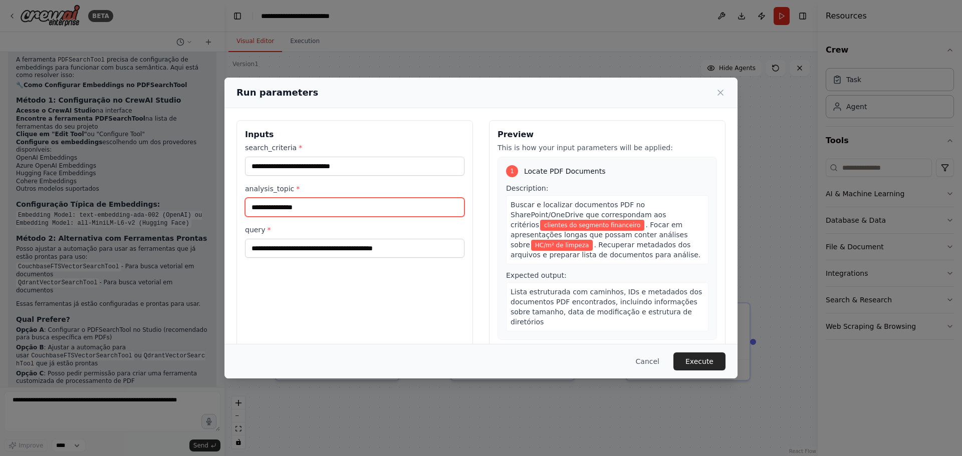
drag, startPoint x: 327, startPoint y: 209, endPoint x: 172, endPoint y: 206, distance: 154.9
click at [164, 209] on div "**********" at bounding box center [481, 228] width 962 height 456
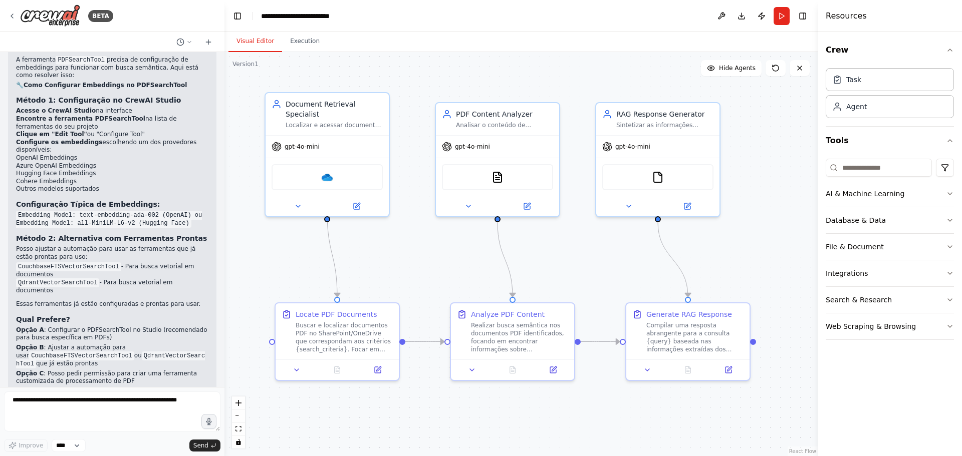
click at [772, 143] on div ".deletable-edge-delete-btn { width: 20px; height: 20px; border: 0px solid #ffff…" at bounding box center [520, 254] width 593 height 404
click at [783, 20] on button "Run" at bounding box center [782, 16] width 16 height 18
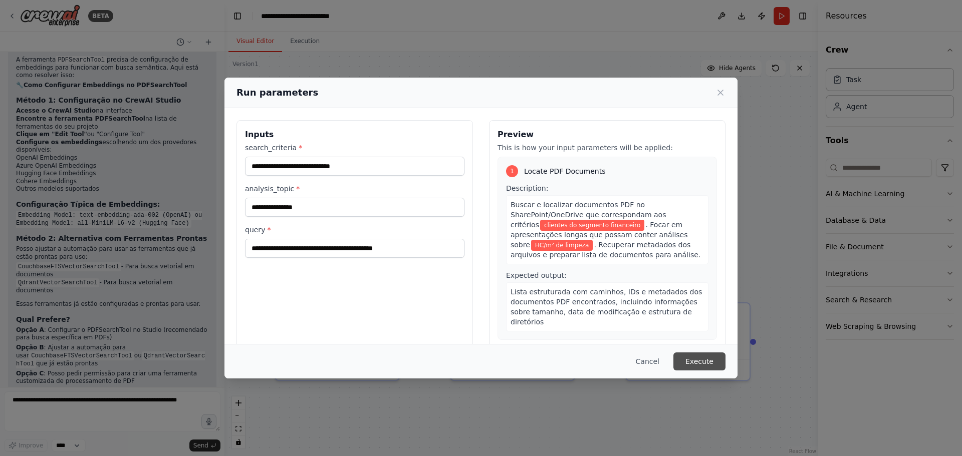
click at [697, 362] on button "Execute" at bounding box center [699, 362] width 52 height 18
